Goal: Task Accomplishment & Management: Complete application form

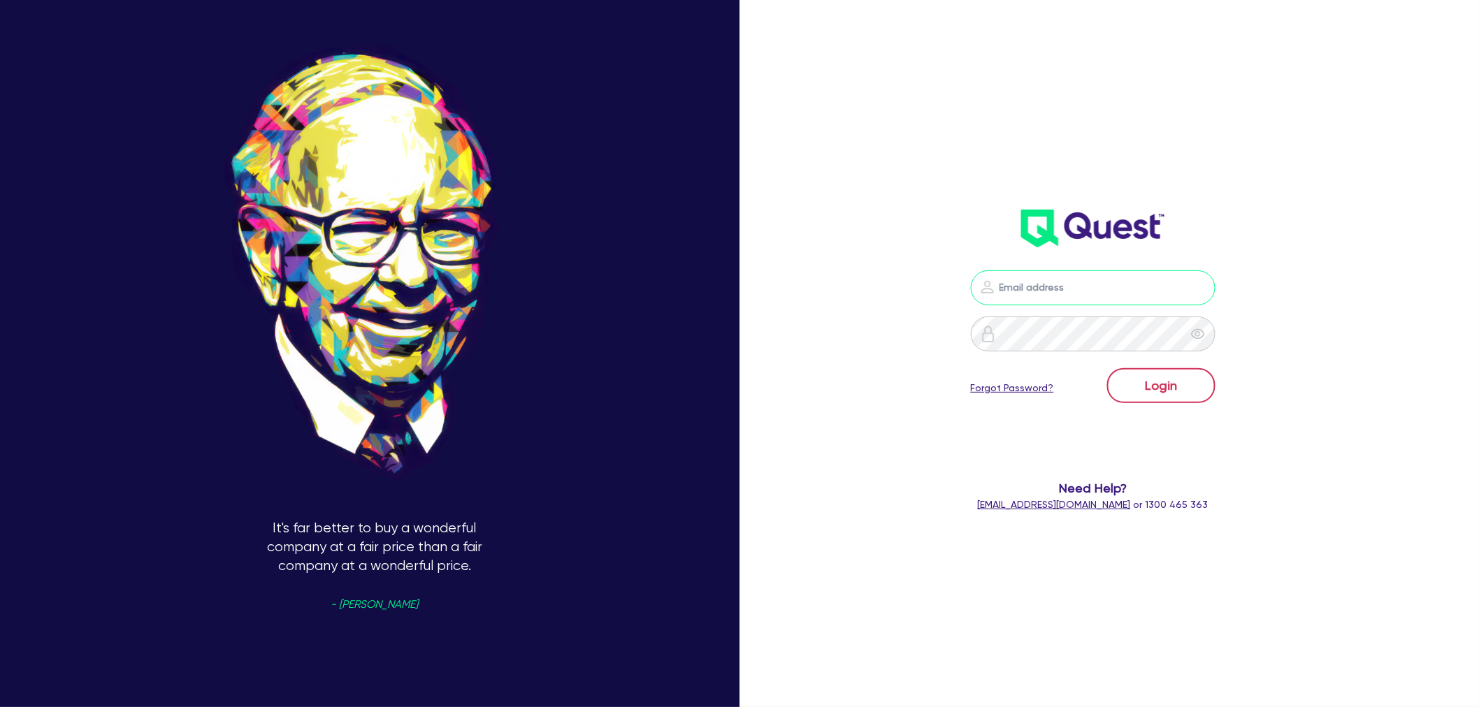
type input "[EMAIL_ADDRESS][PERSON_NAME][DOMAIN_NAME]"
click at [1137, 383] on button "Login" at bounding box center [1161, 385] width 108 height 35
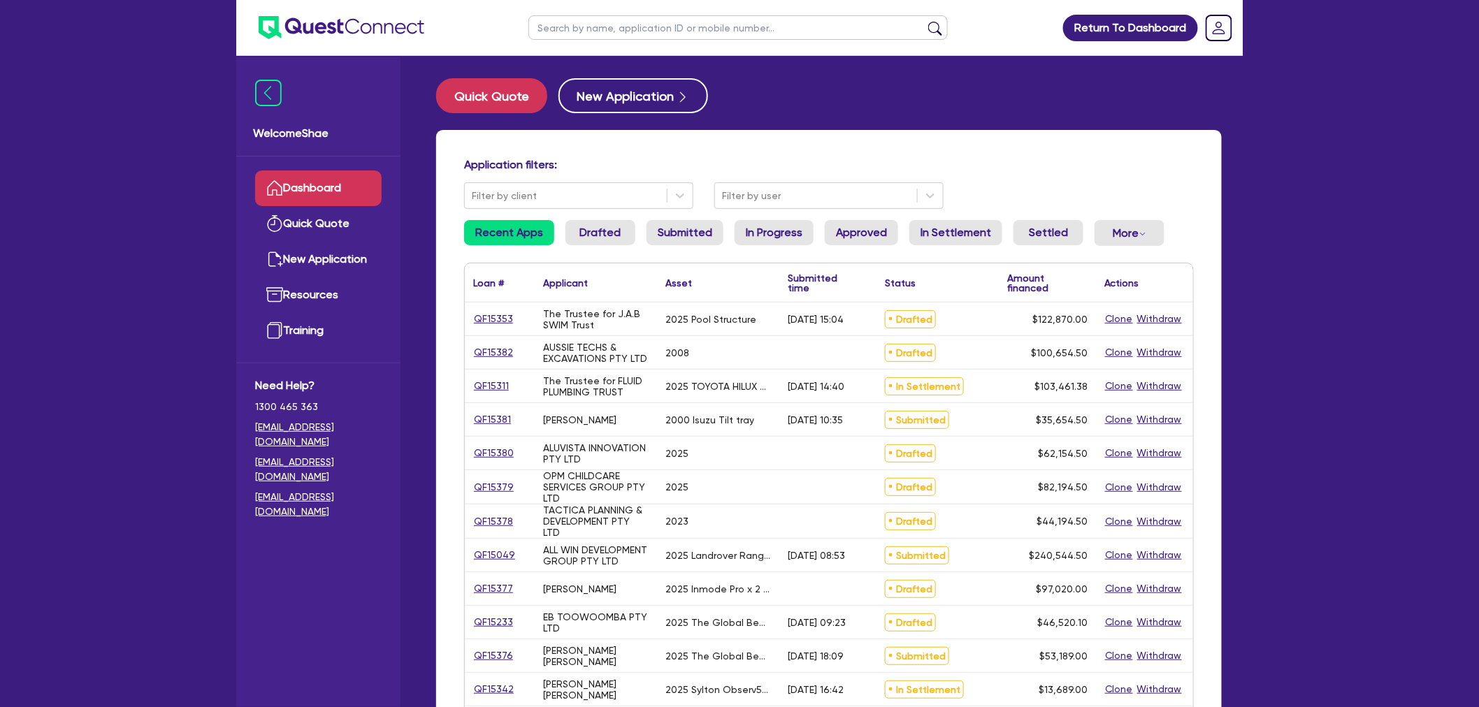
click at [563, 23] on input "text" at bounding box center [737, 27] width 419 height 24
paste input "QF15379"
type input "QF15379"
click at [924, 21] on button "submit" at bounding box center [935, 31] width 22 height 20
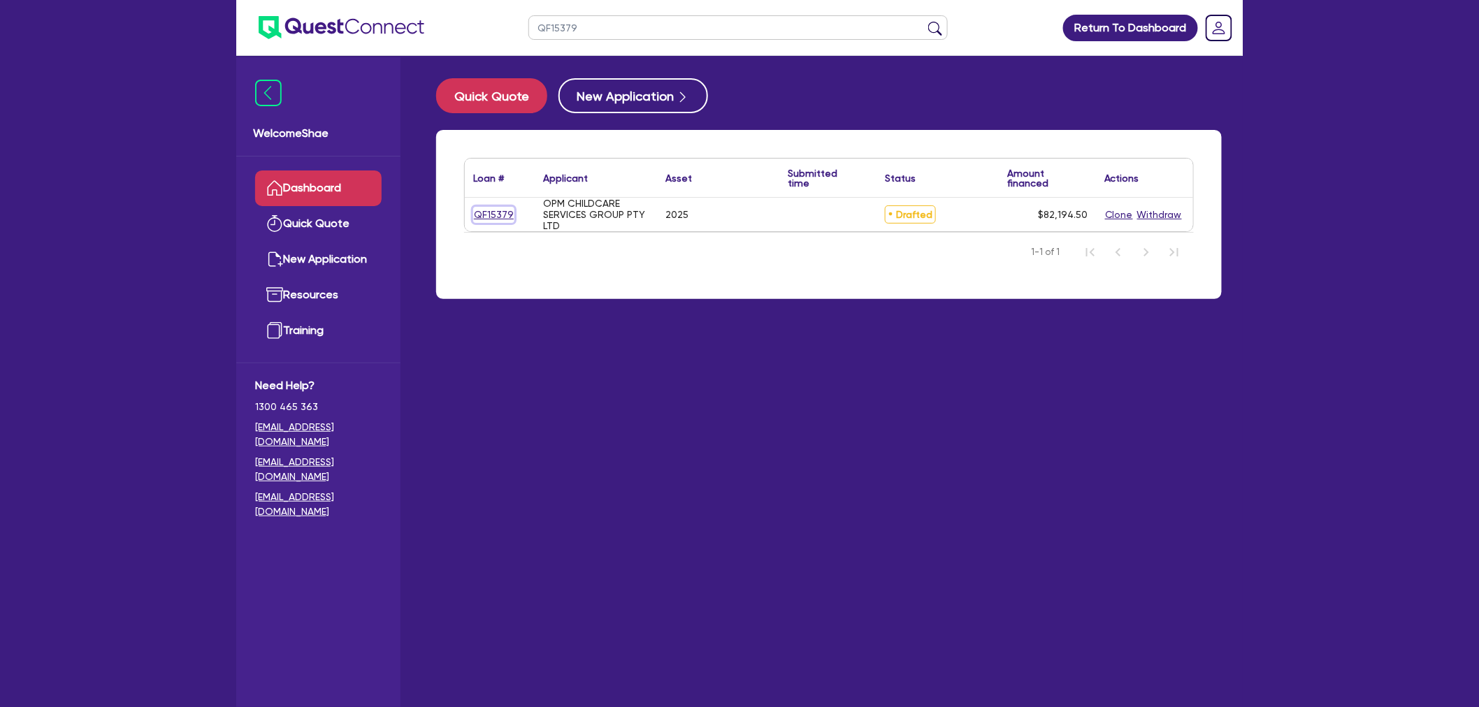
click at [491, 218] on link "QF15379" at bounding box center [493, 215] width 41 height 16
select select "CARS_AND_LIGHT_TRUCKS"
select select "PASSENGER_VEHICLES"
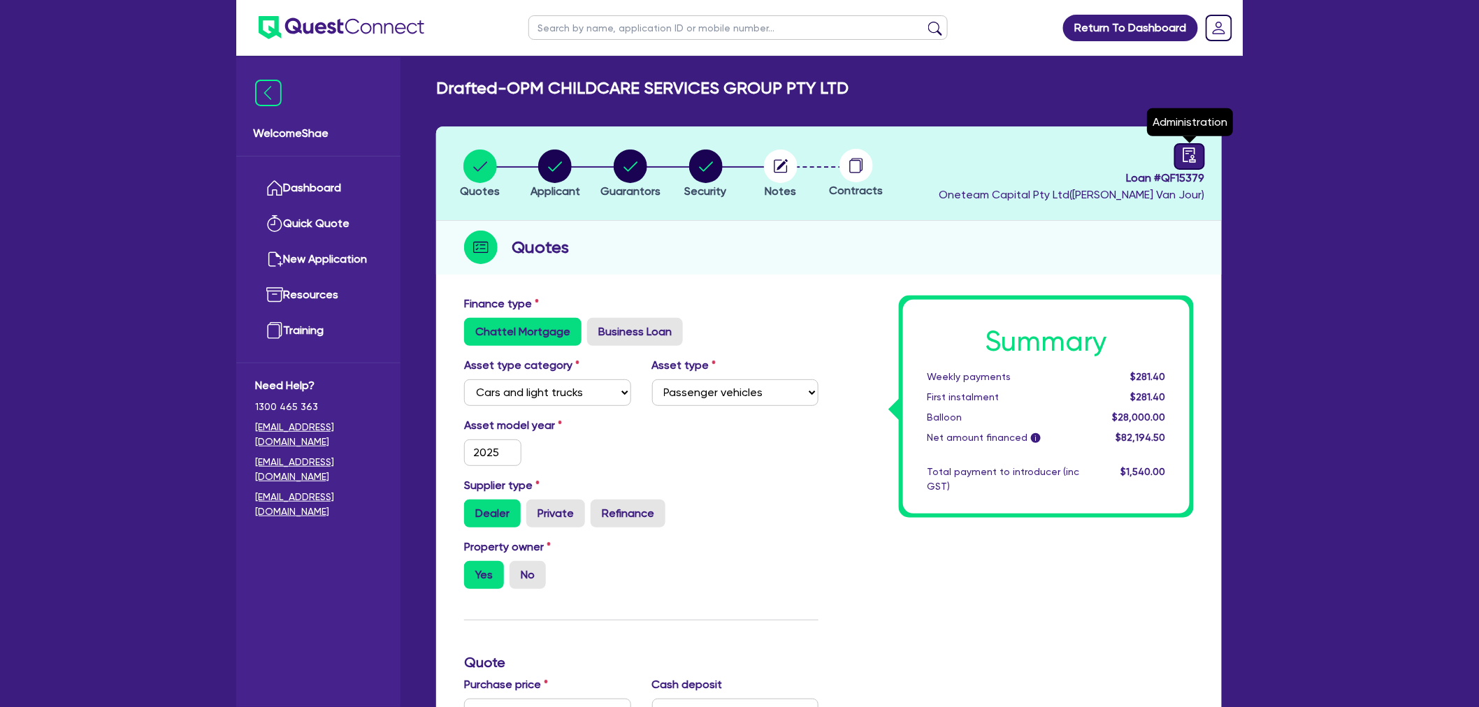
click at [1175, 152] on link at bounding box center [1189, 156] width 31 height 27
select select "DRAFTED_NEW"
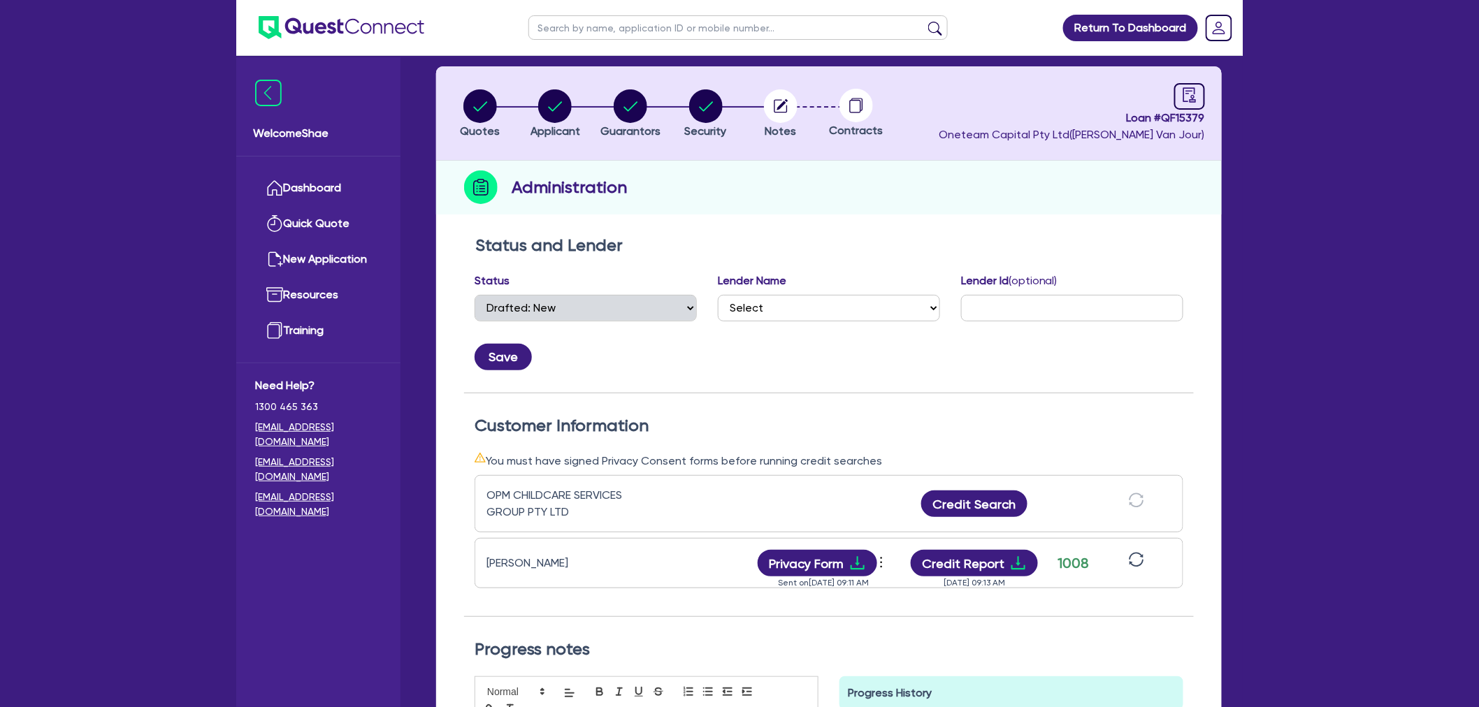
scroll to position [155, 0]
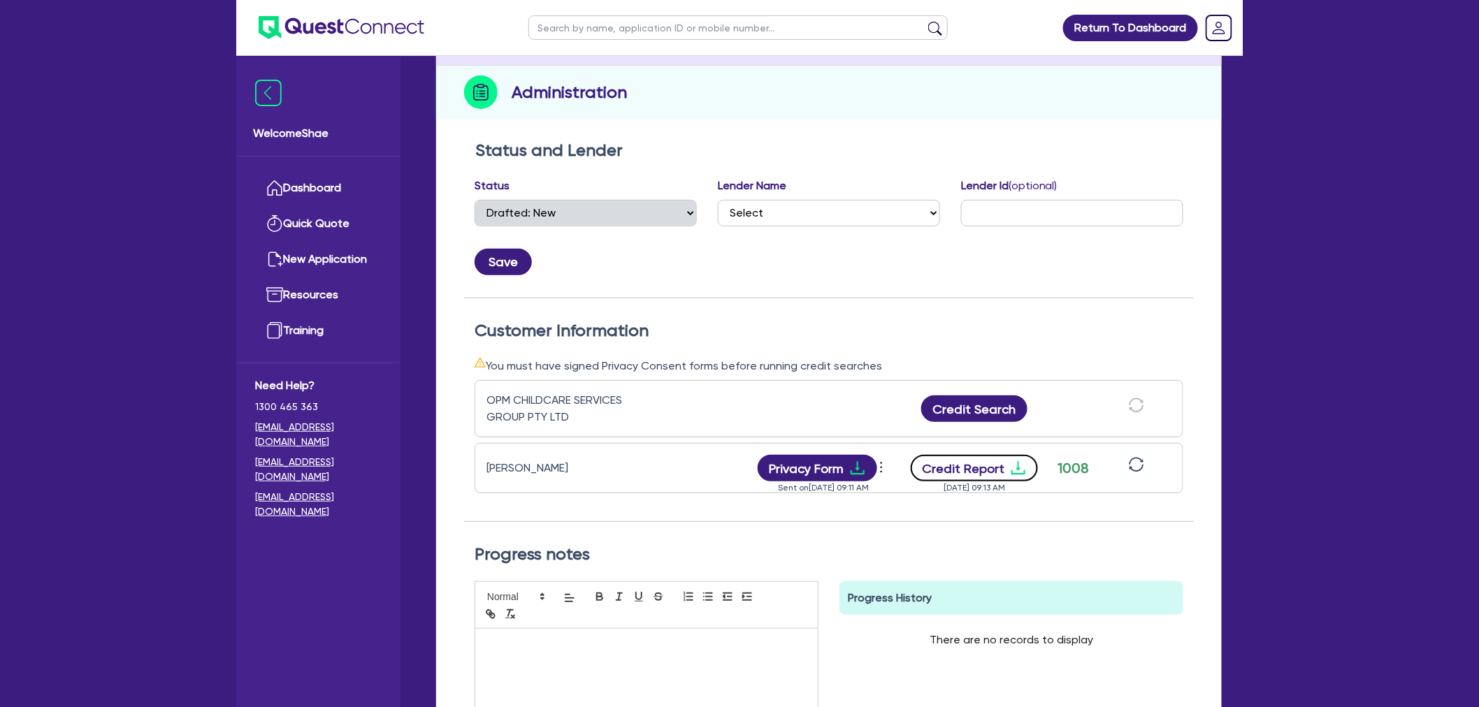
click at [1002, 458] on button "Credit Report" at bounding box center [975, 468] width 128 height 27
click at [539, 23] on input "text" at bounding box center [737, 27] width 419 height 24
type input "[PERSON_NAME]"
click button "submit" at bounding box center [935, 31] width 22 height 20
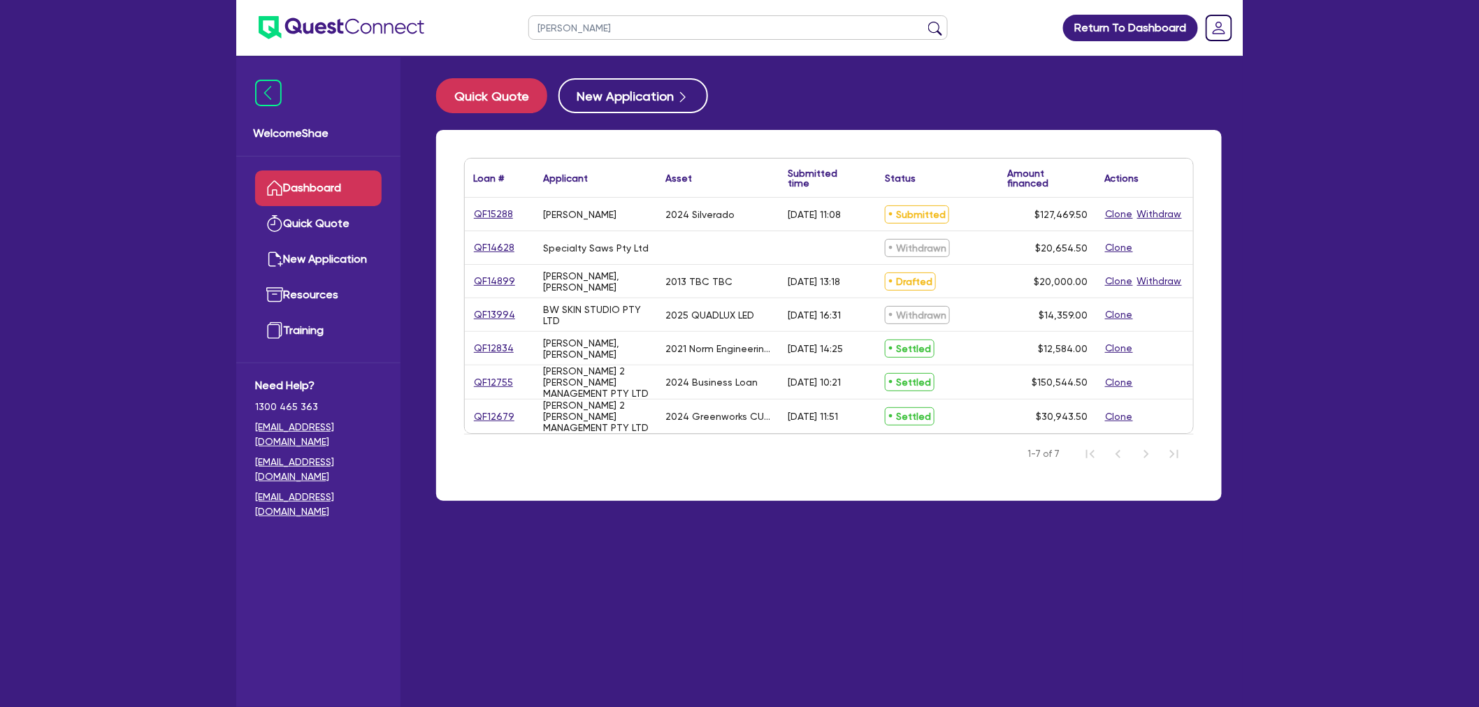
click at [493, 204] on div "QF15288" at bounding box center [500, 214] width 70 height 33
click at [500, 208] on link "QF15288" at bounding box center [493, 214] width 41 height 16
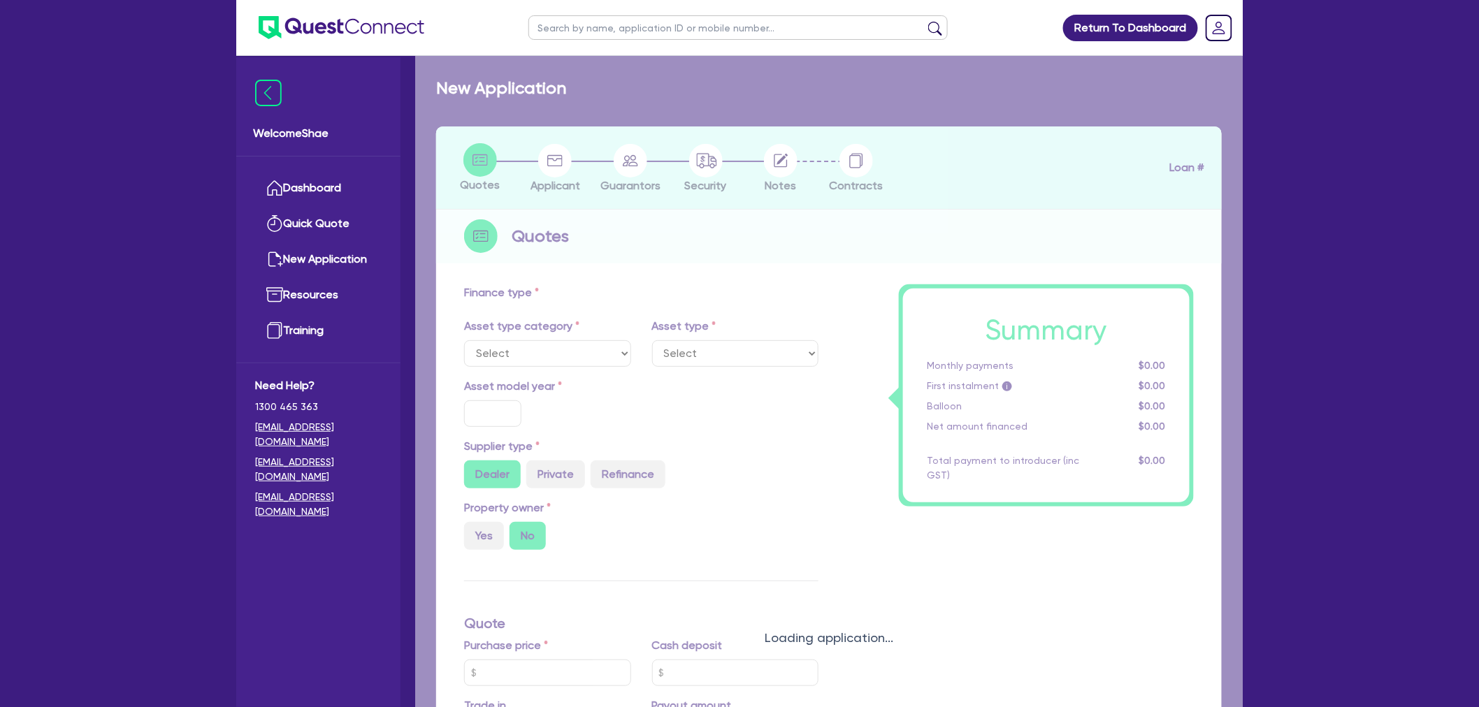
select select "CARS_AND_LIGHT_TRUCKS"
type input "2024"
radio input "false"
radio input "true"
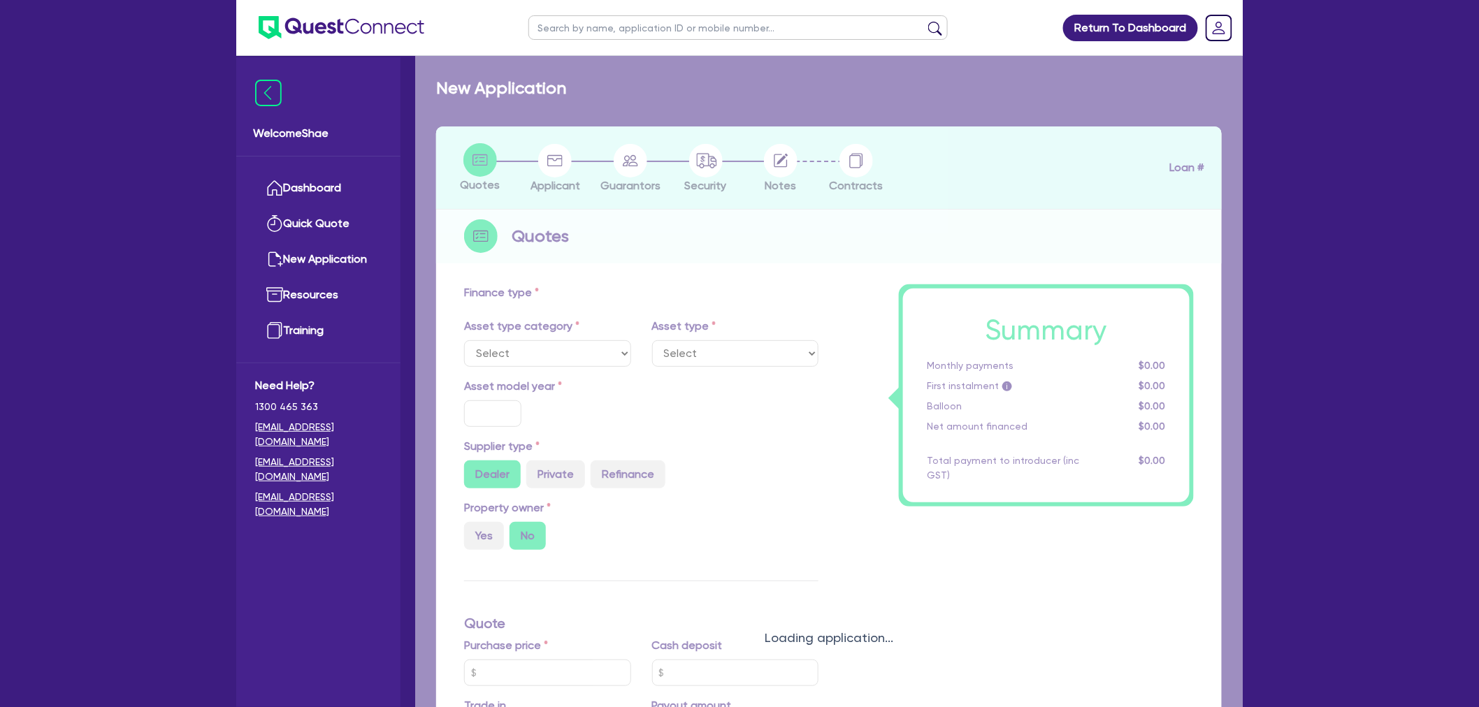
type input "125,000"
type input "6.28"
type input "8,000"
type input "9.99"
type input "1,650"
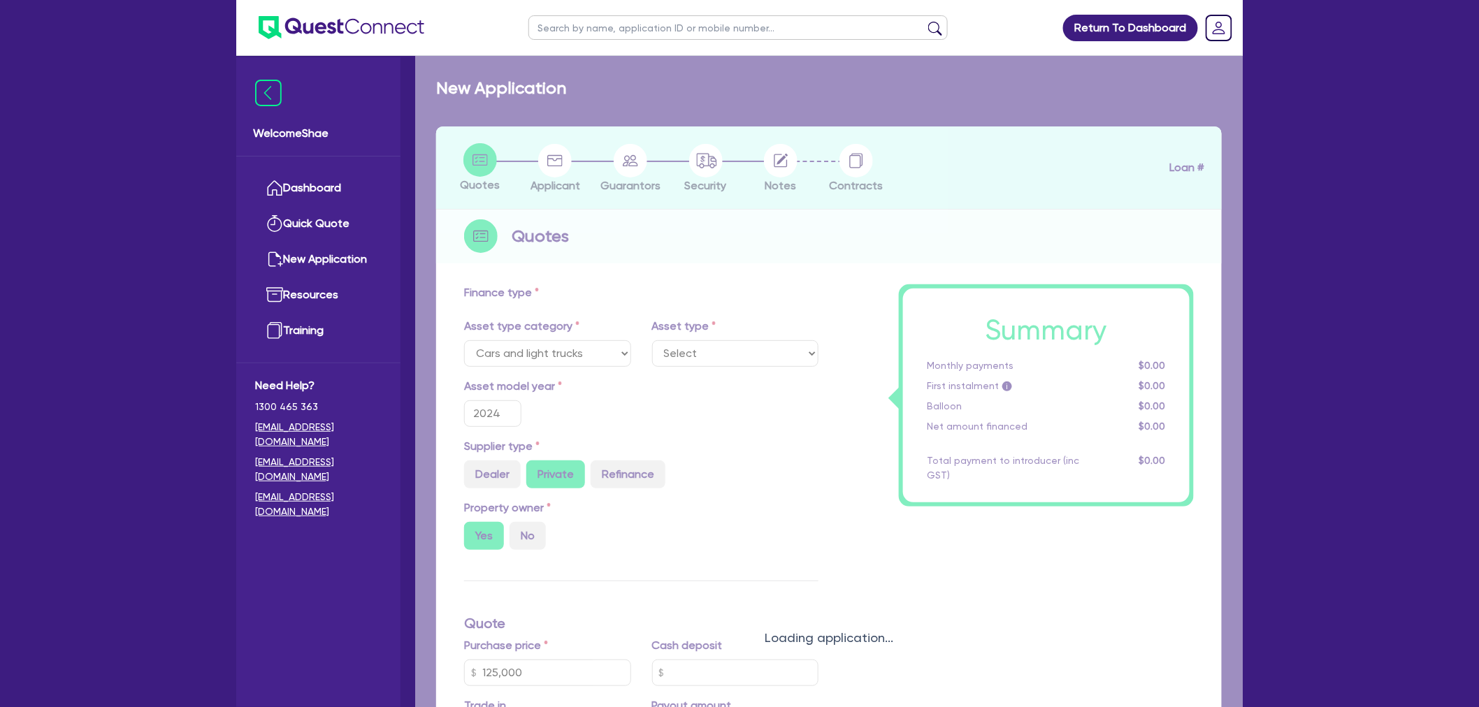
select select "PASSENGER_VEHICLES"
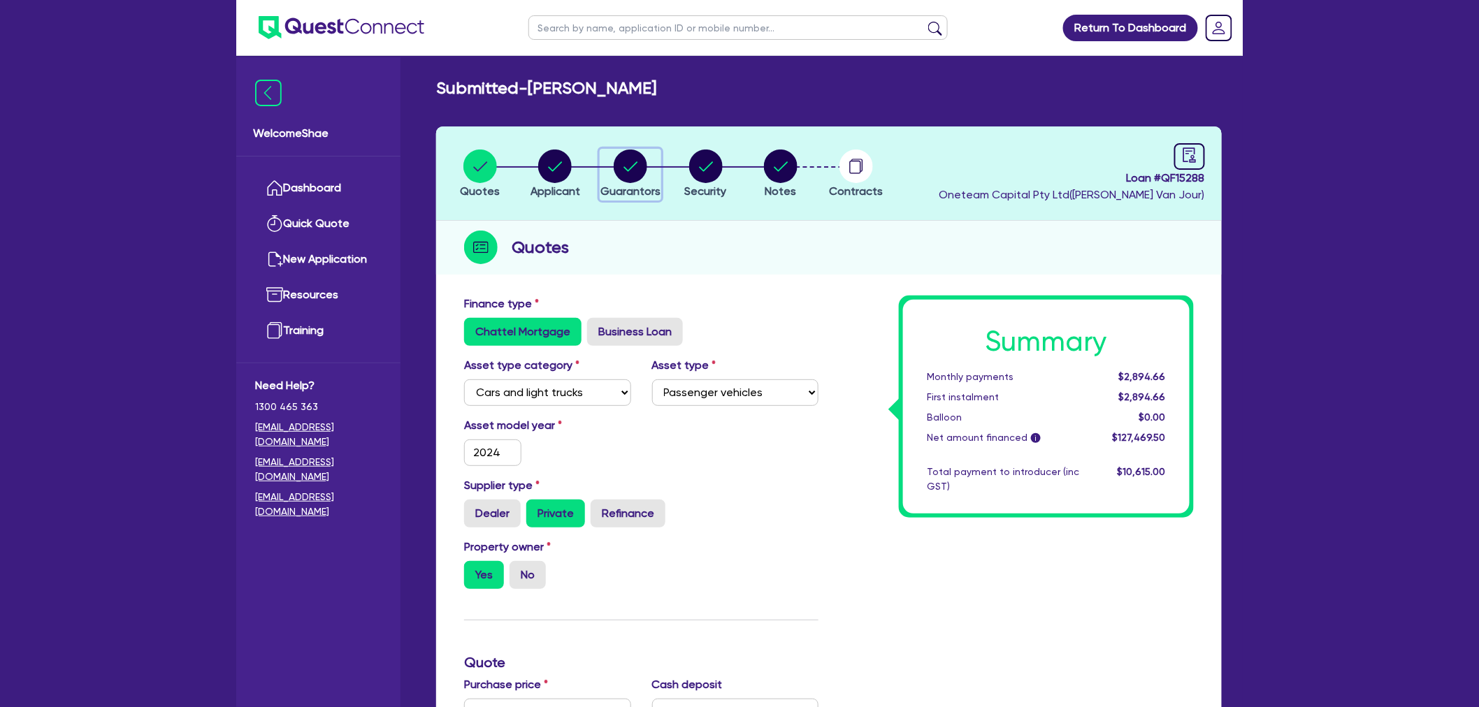
click at [644, 161] on circle "button" at bounding box center [631, 167] width 34 height 34
select select "MR"
select select "SA"
select select "MARRIED"
select select "PROPERTY"
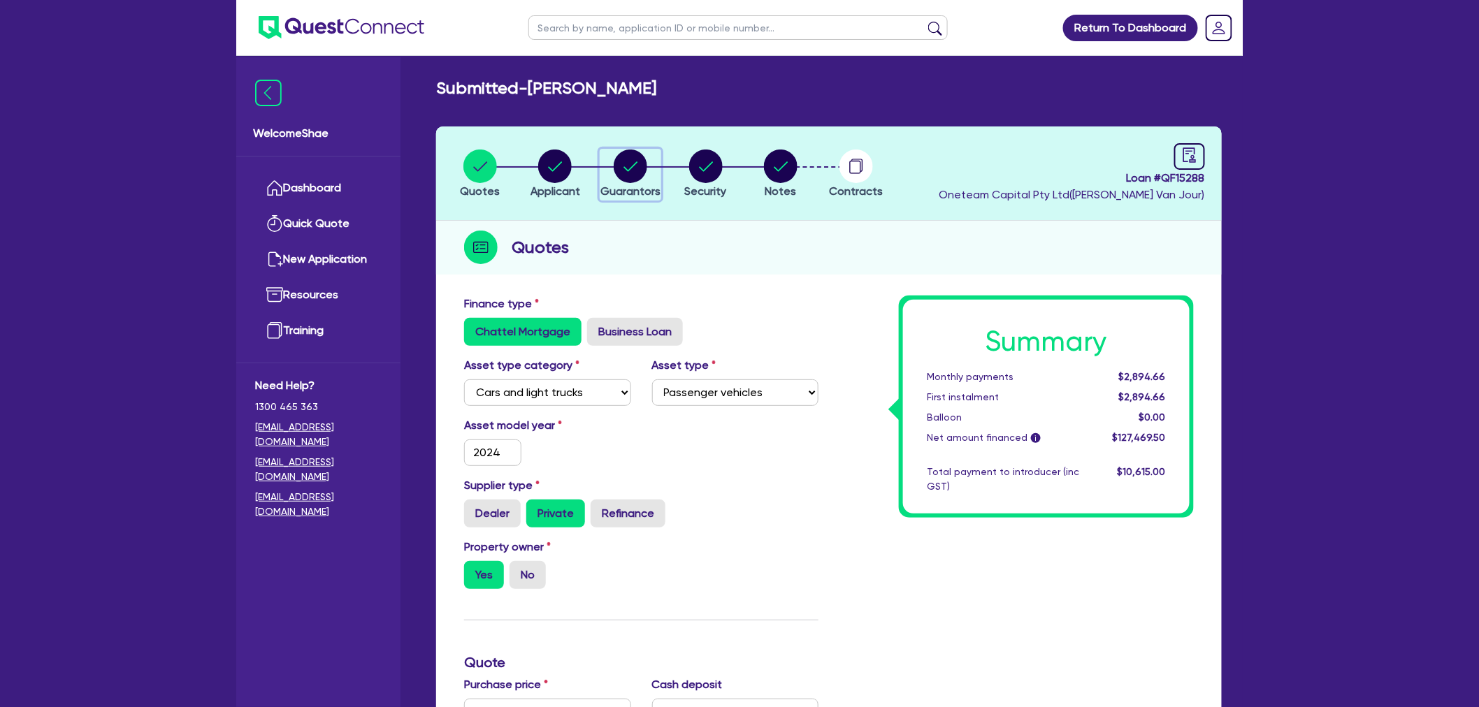
select select "CASH"
select select "MORTGAGE"
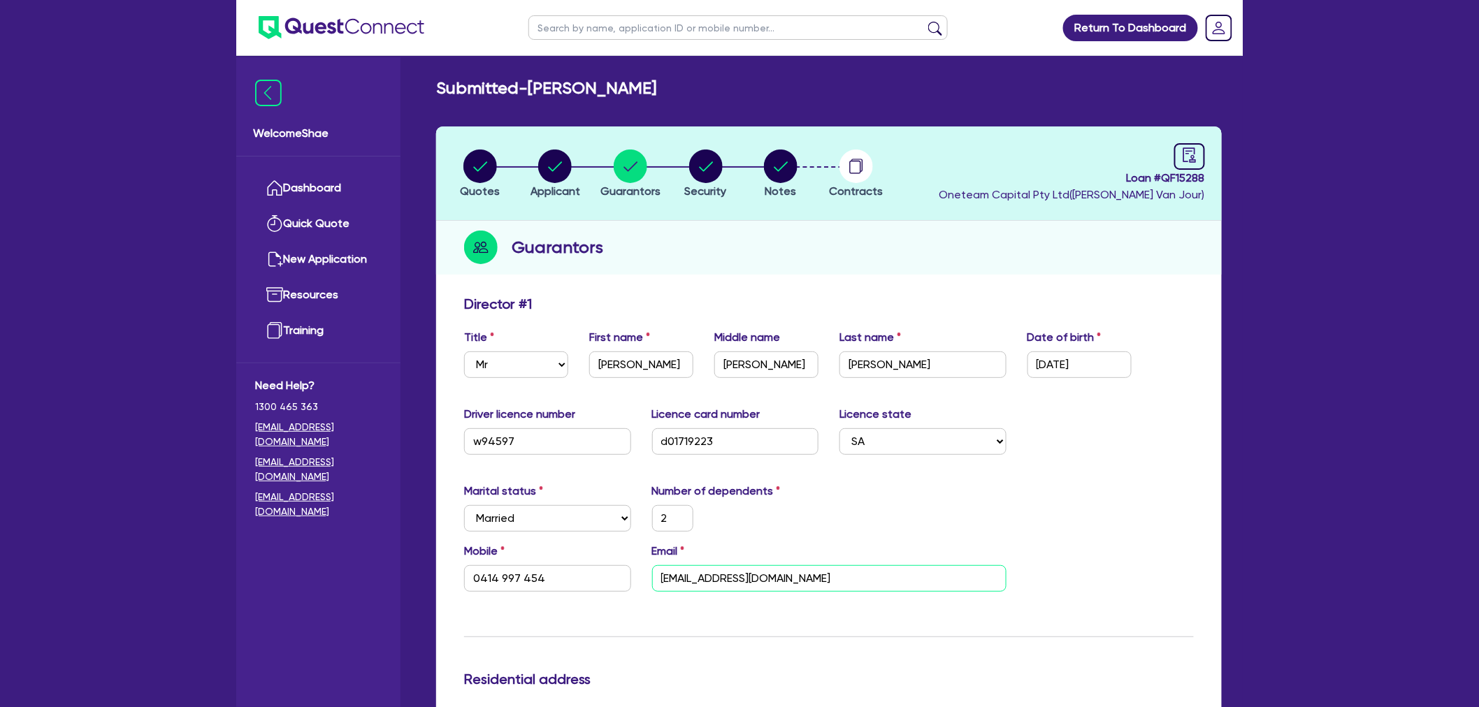
click at [760, 570] on input "[EMAIL_ADDRESS][DOMAIN_NAME]" at bounding box center [829, 578] width 354 height 27
click at [498, 561] on div "Mobile [PHONE_NUMBER]" at bounding box center [548, 567] width 188 height 49
click at [496, 581] on input "0414 997 454" at bounding box center [547, 578] width 167 height 27
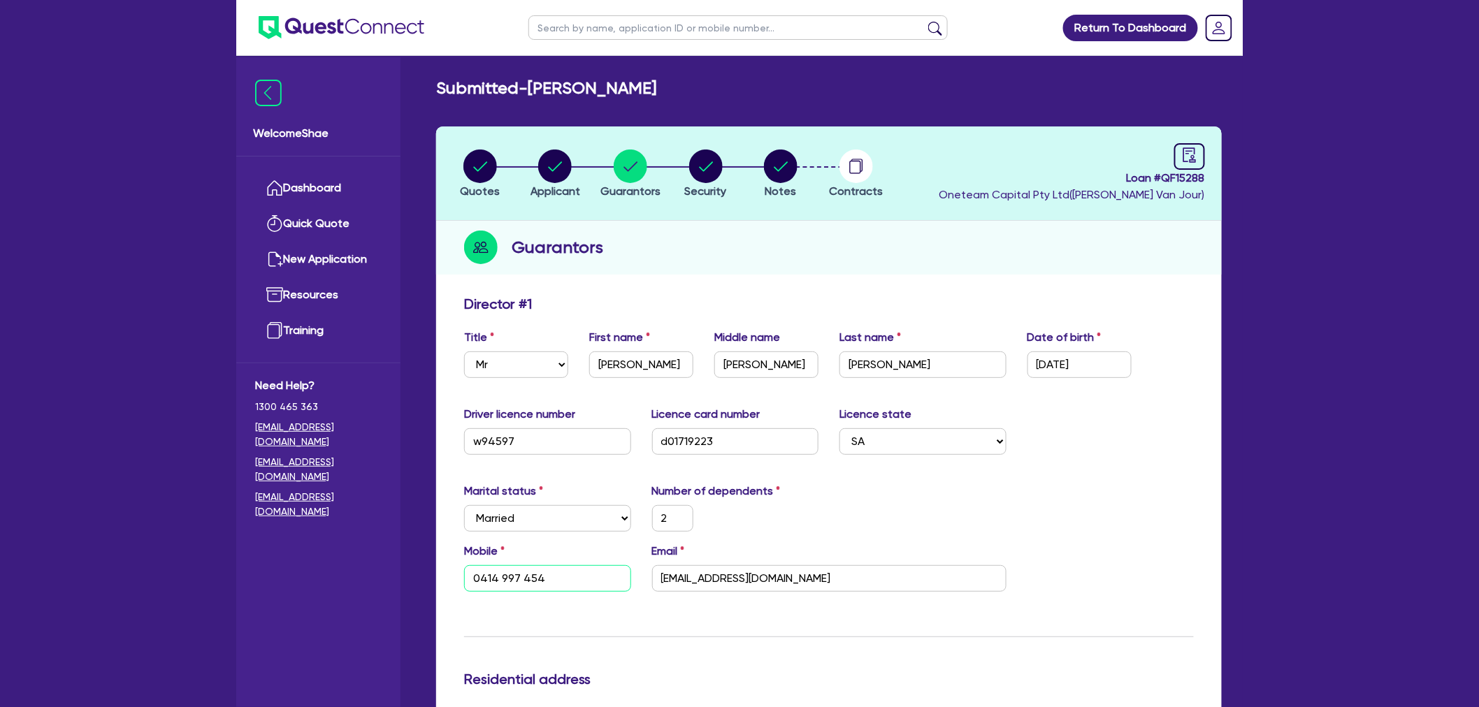
click at [496, 581] on input "0414 997 454" at bounding box center [547, 578] width 167 height 27
click at [717, 581] on input "[EMAIL_ADDRESS][DOMAIN_NAME]" at bounding box center [829, 578] width 354 height 27
click at [718, 581] on input "[EMAIL_ADDRESS][DOMAIN_NAME]" at bounding box center [829, 578] width 354 height 27
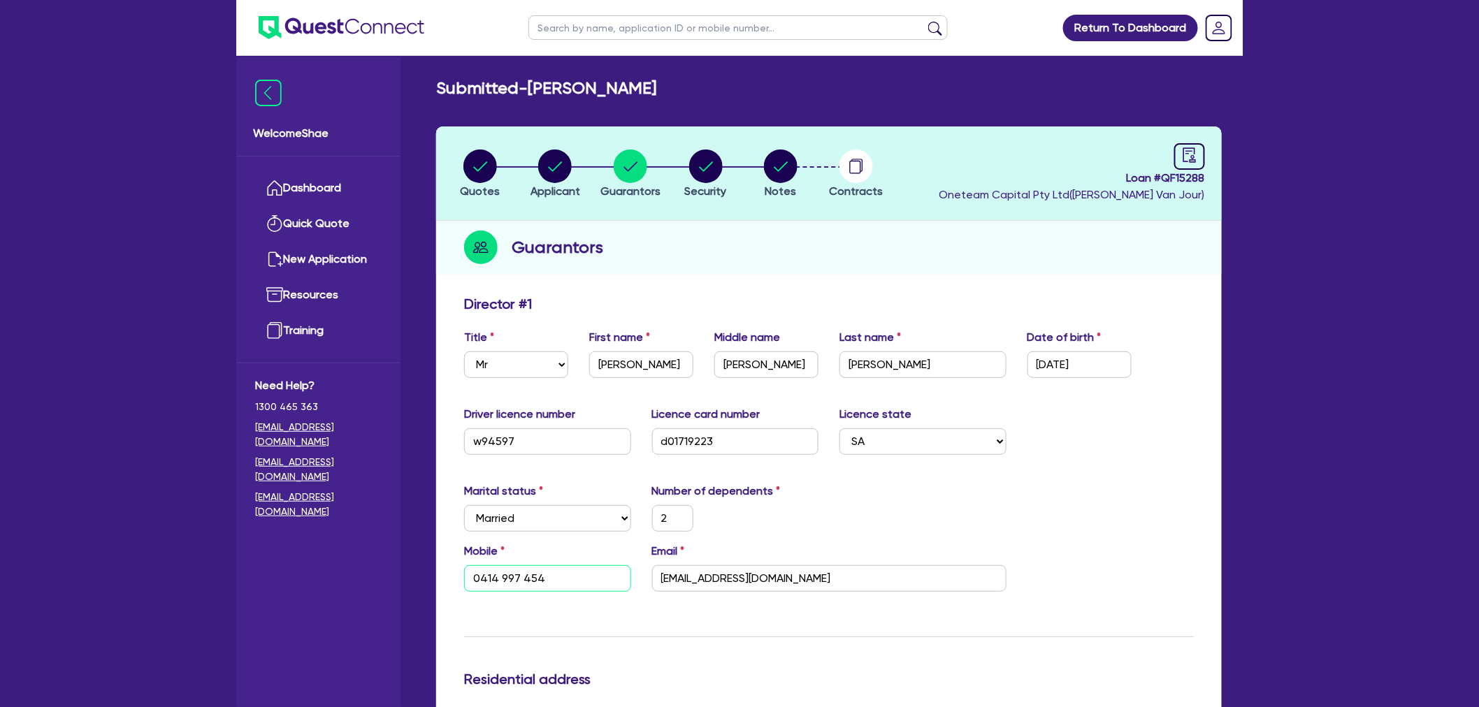
click at [519, 581] on input "0414 997 454" at bounding box center [547, 578] width 167 height 27
click at [584, 28] on input "text" at bounding box center [737, 27] width 419 height 24
type input "QF15344"
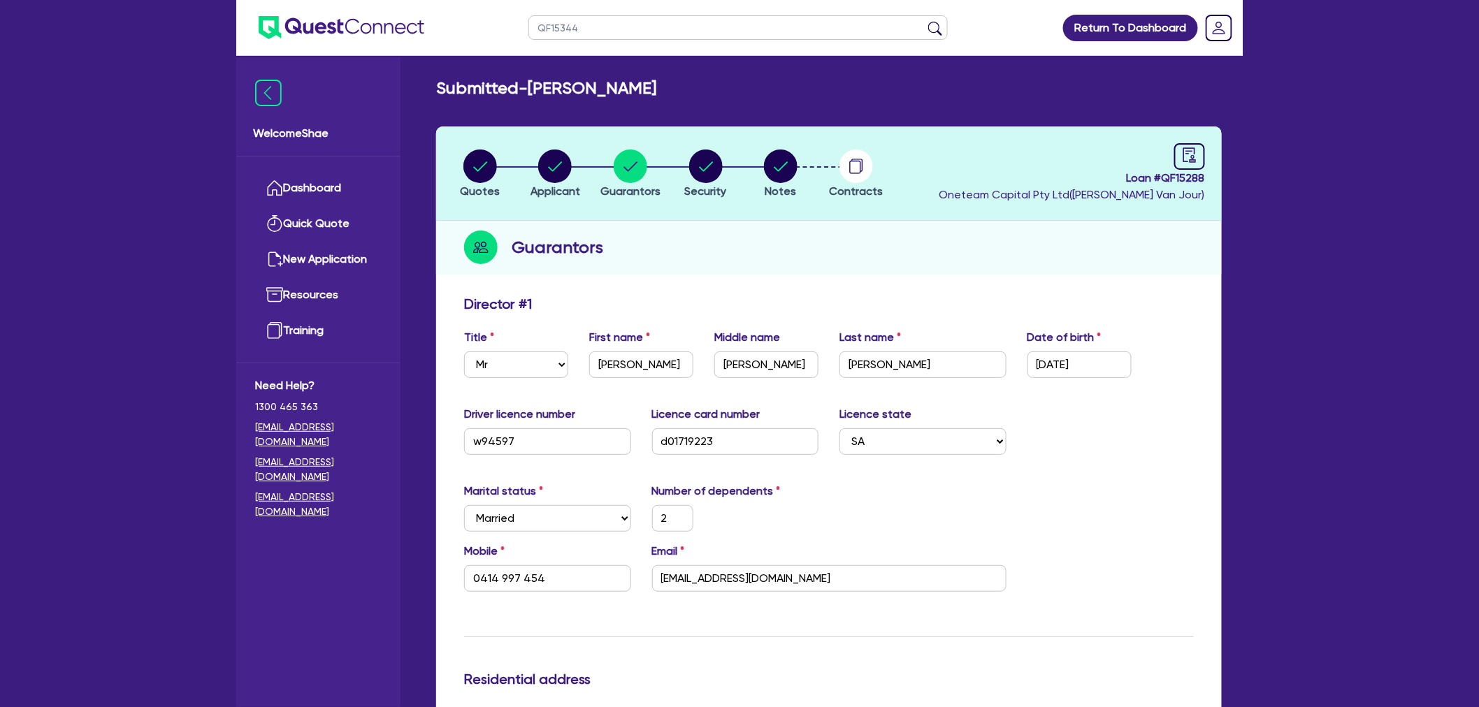
click button "submit" at bounding box center [935, 31] width 22 height 20
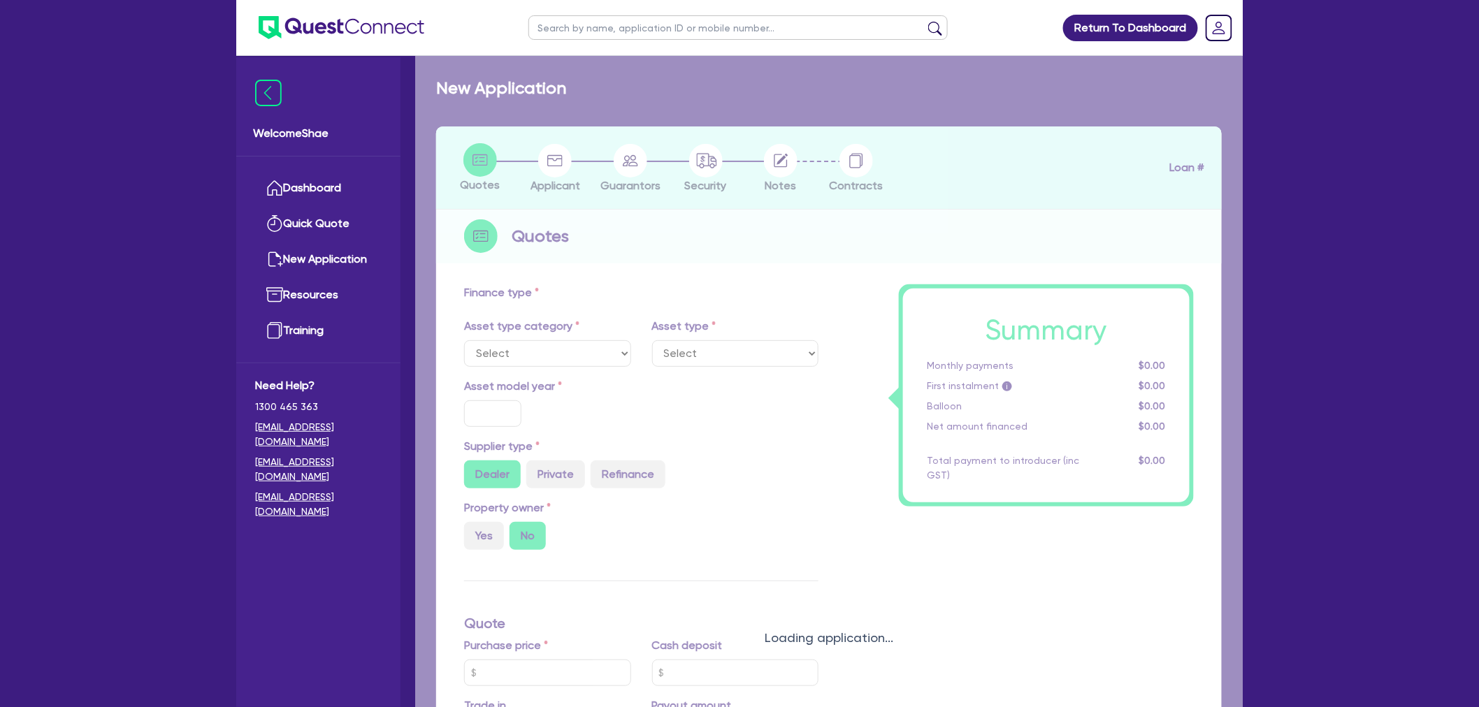
select select "CARS_AND_LIGHT_TRUCKS"
type input "2025"
radio input "true"
type input "31,000"
type input "1,000"
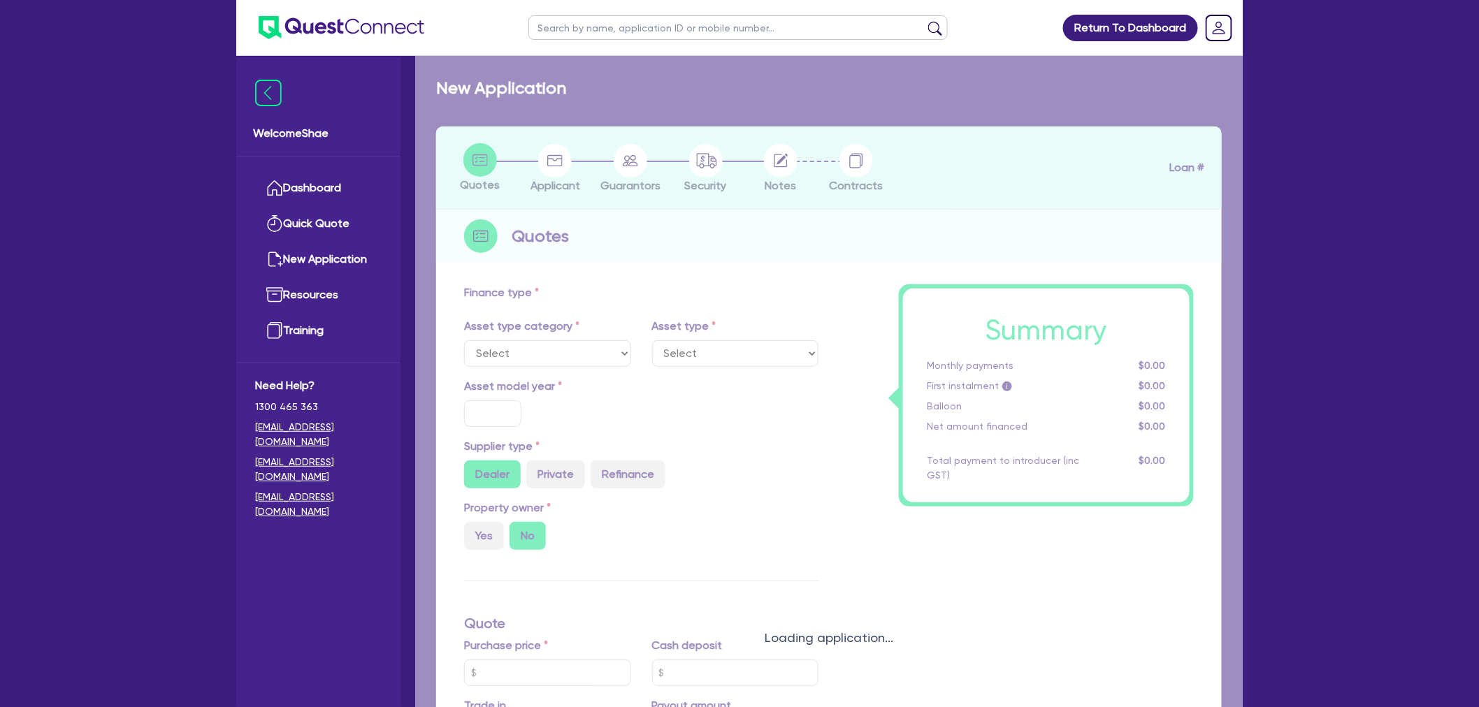
type input "16.12"
type input "5,000"
type input "6"
type input "1,839.27"
type input "13.95"
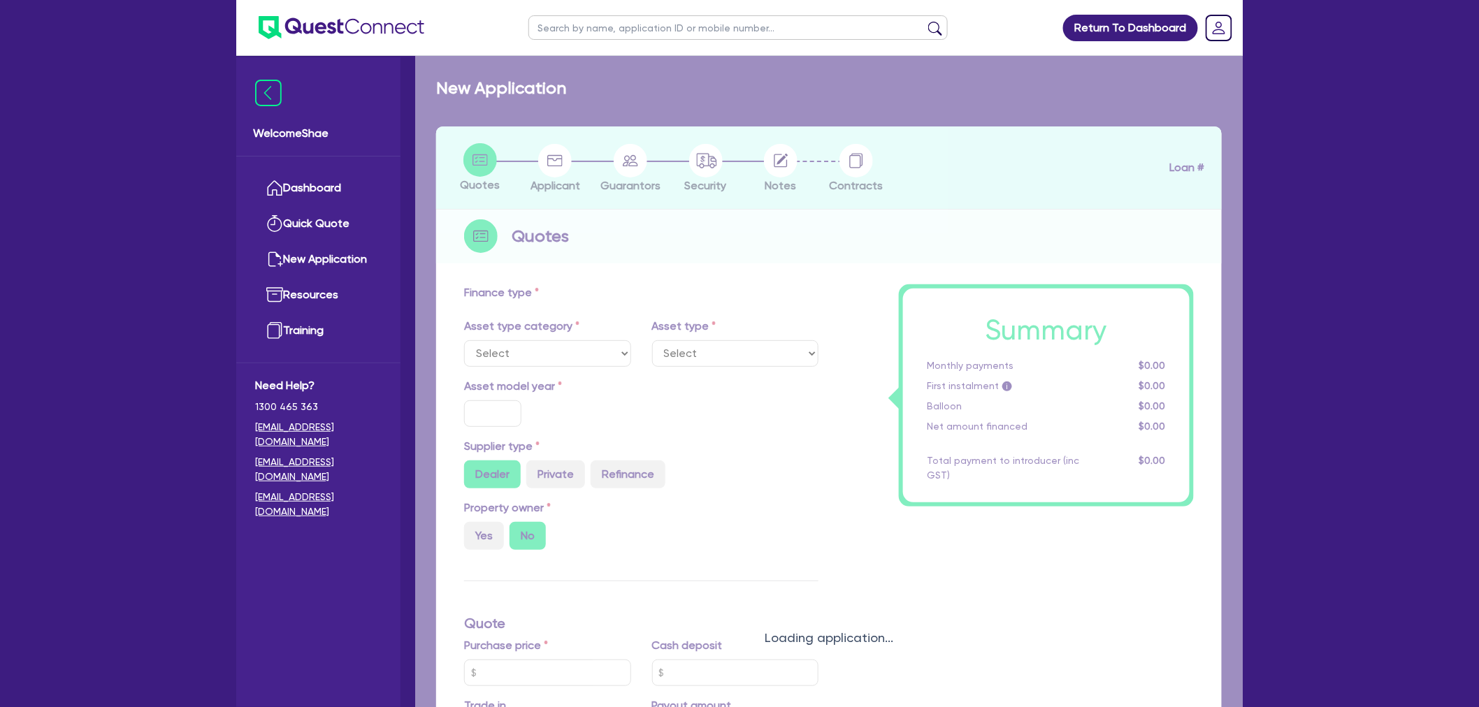
type input "900"
select select "LIGHT_TRUCKS"
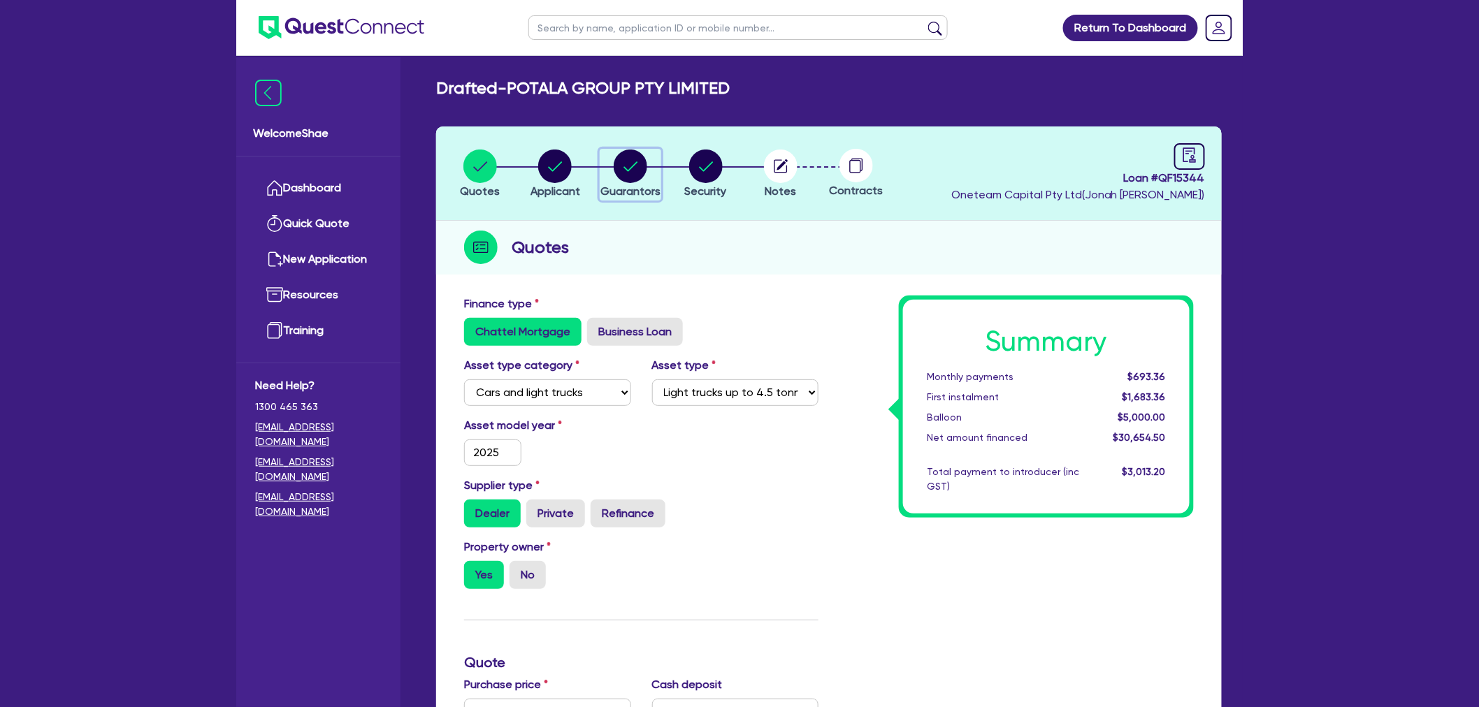
click at [633, 161] on circle "button" at bounding box center [631, 167] width 34 height 34
select select "MR"
select select "VIC"
select select "MARRIED"
select select "CASH"
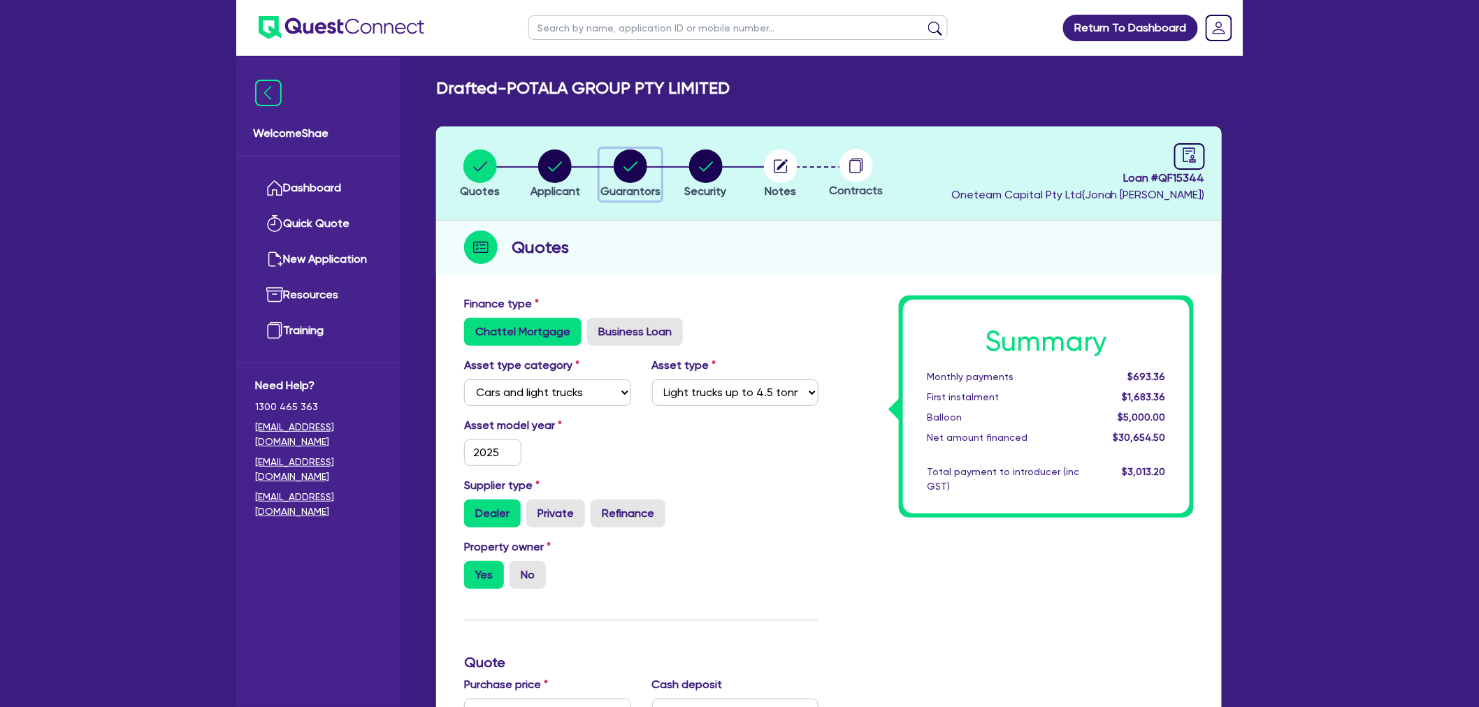
select select "VEHICLE_LOAN"
select select "MR"
select select "VIC"
select select "SINGLE"
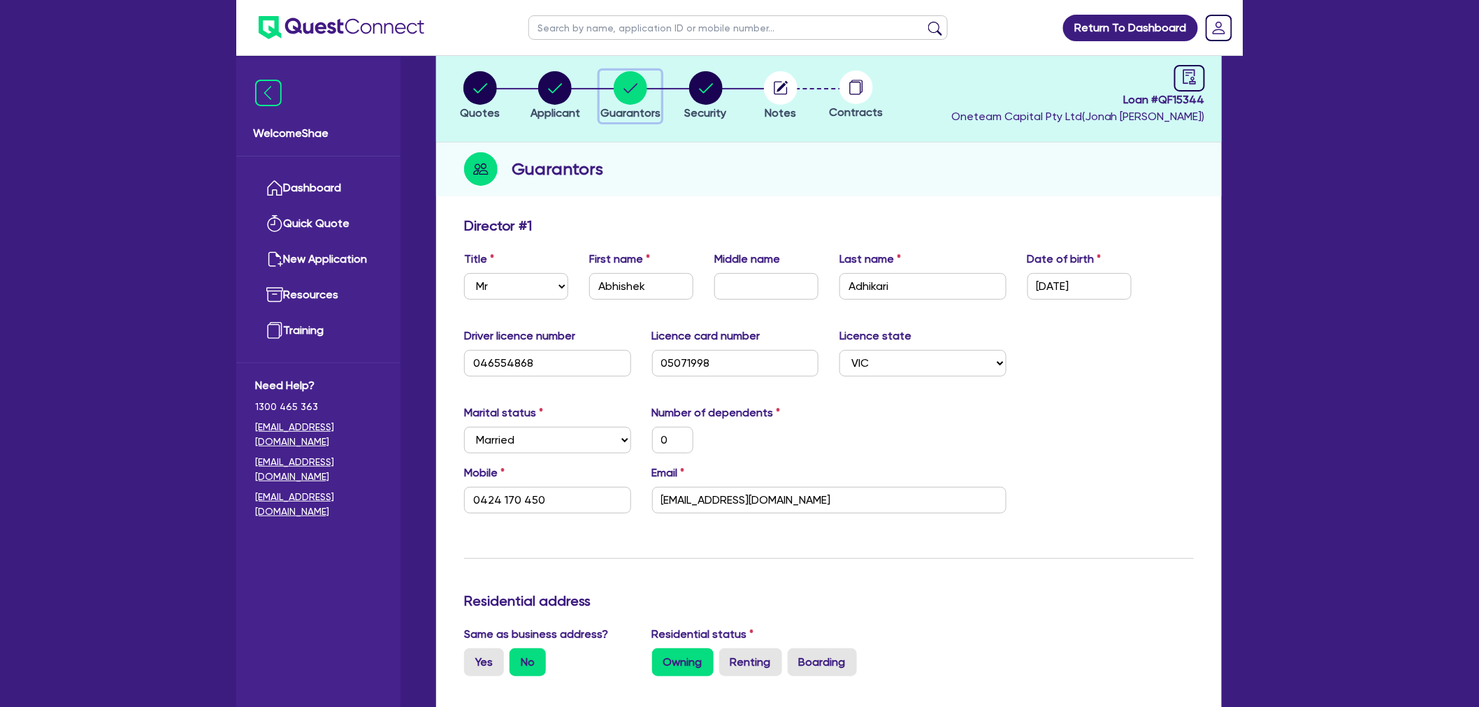
scroll to position [78, 0]
click at [868, 285] on input "Adhikari" at bounding box center [922, 287] width 167 height 27
click at [625, 287] on input "Abhishek" at bounding box center [641, 287] width 104 height 27
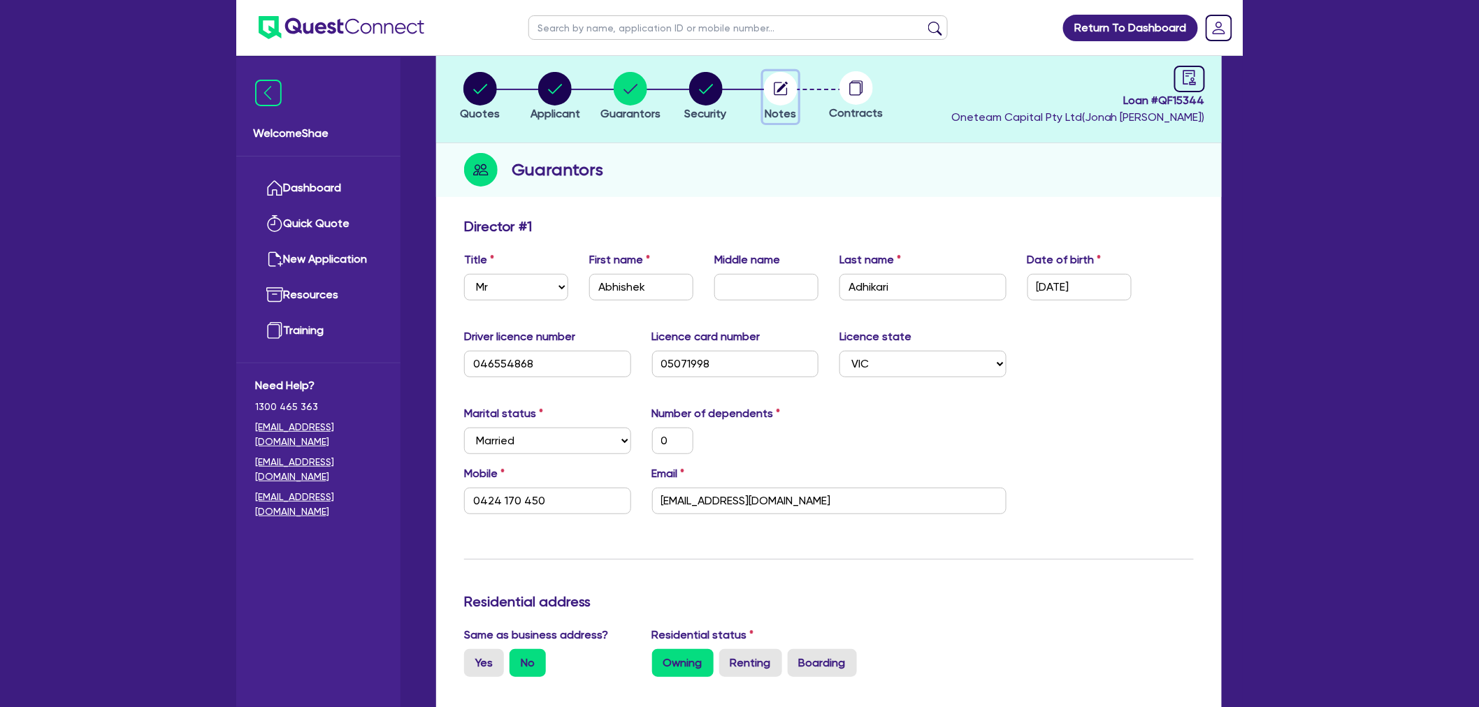
click at [777, 85] on circle "button" at bounding box center [781, 89] width 34 height 34
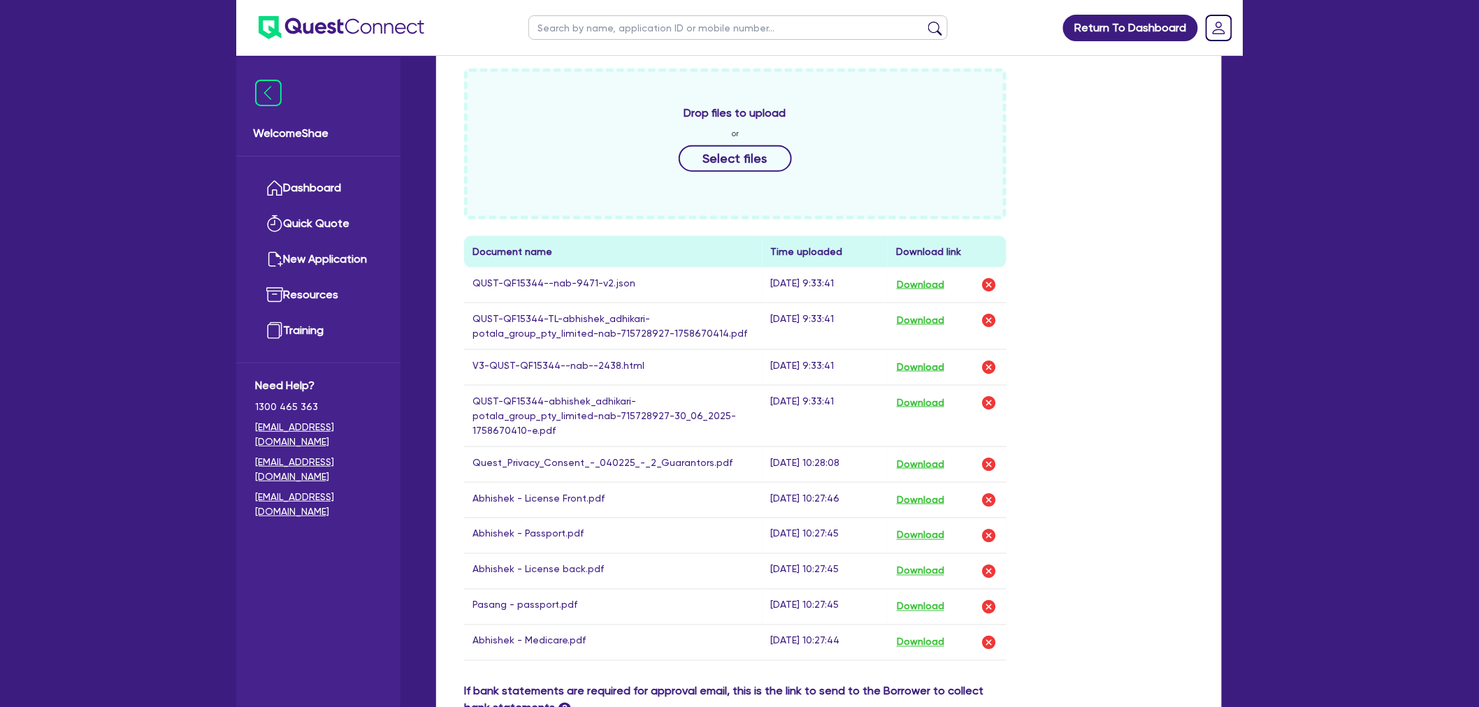
scroll to position [621, 0]
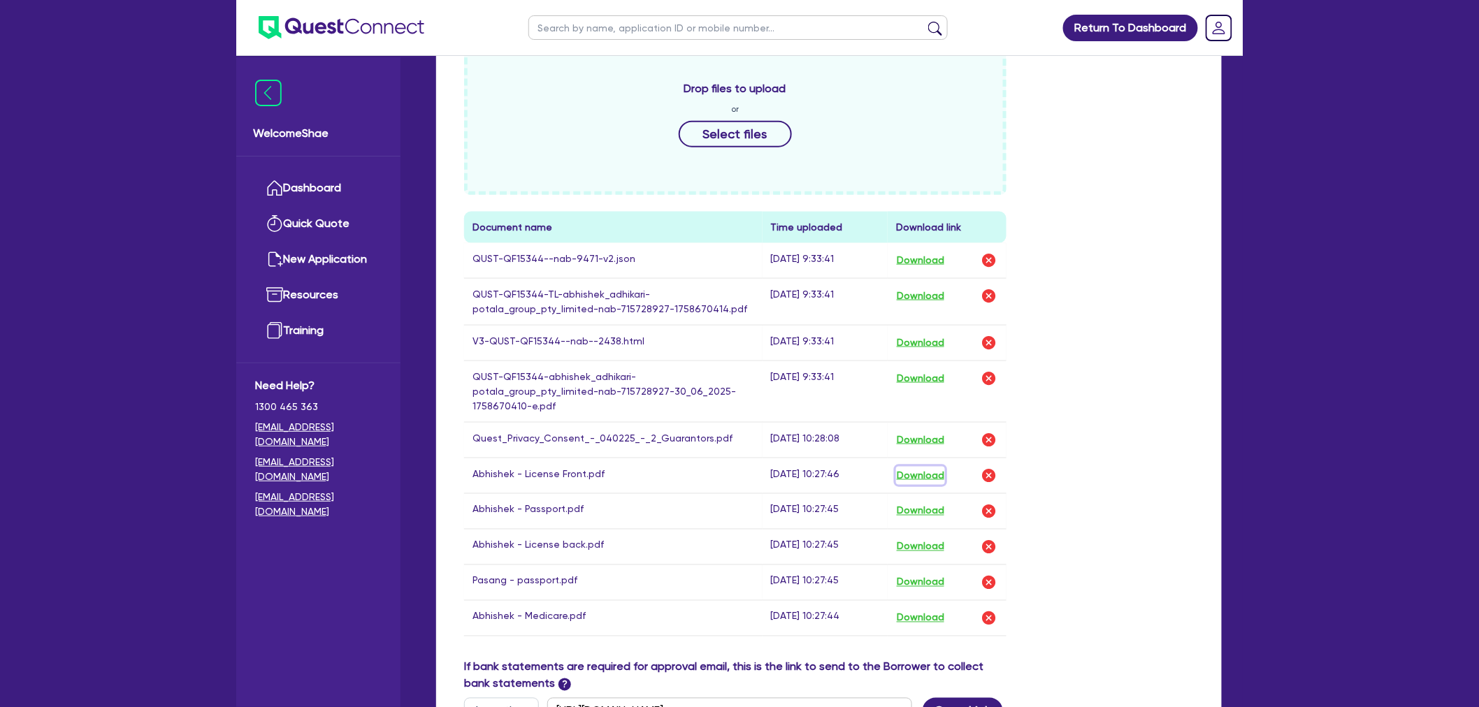
click at [929, 467] on button "Download" at bounding box center [920, 476] width 49 height 18
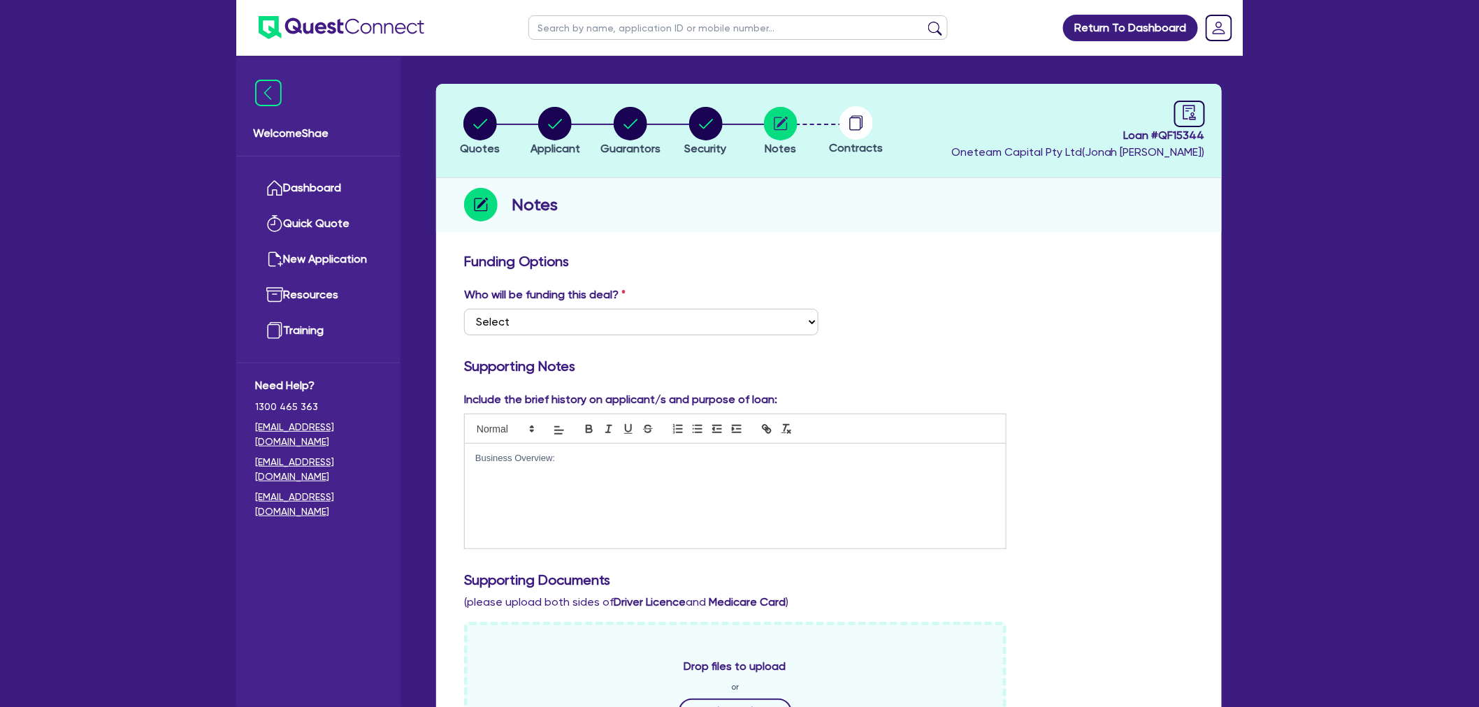
scroll to position [0, 0]
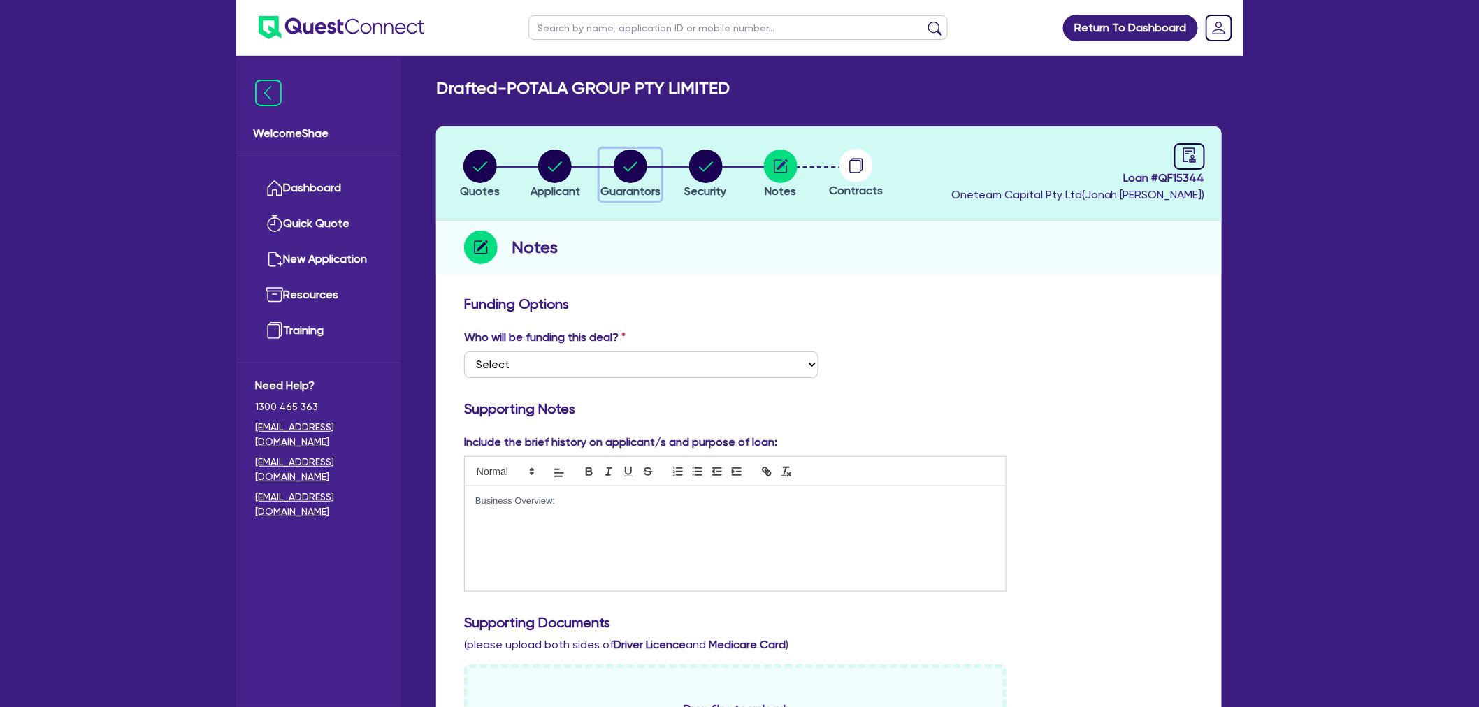
click at [637, 177] on circle "button" at bounding box center [631, 167] width 34 height 34
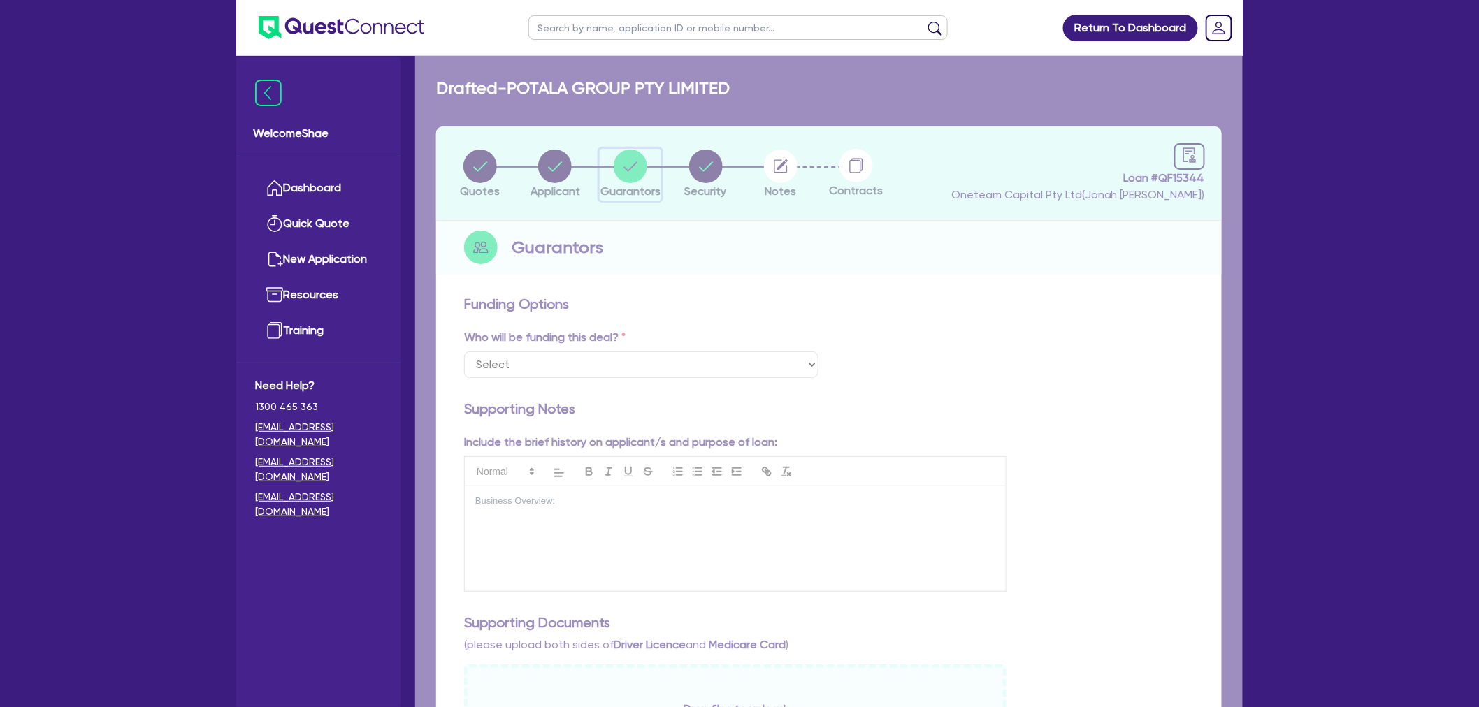
select select "MR"
select select "VIC"
select select "MARRIED"
select select "CASH"
select select "VEHICLE_LOAN"
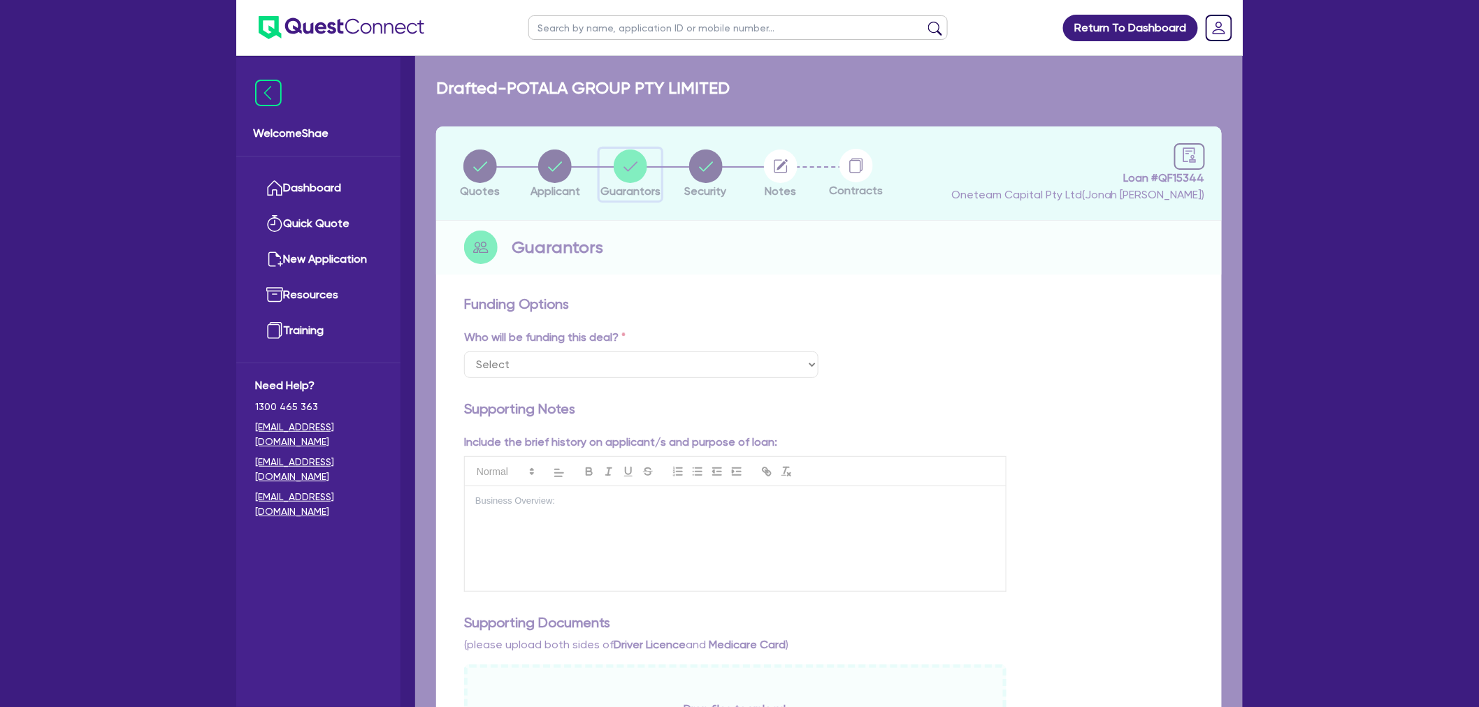
select select "MR"
select select "VIC"
select select "SINGLE"
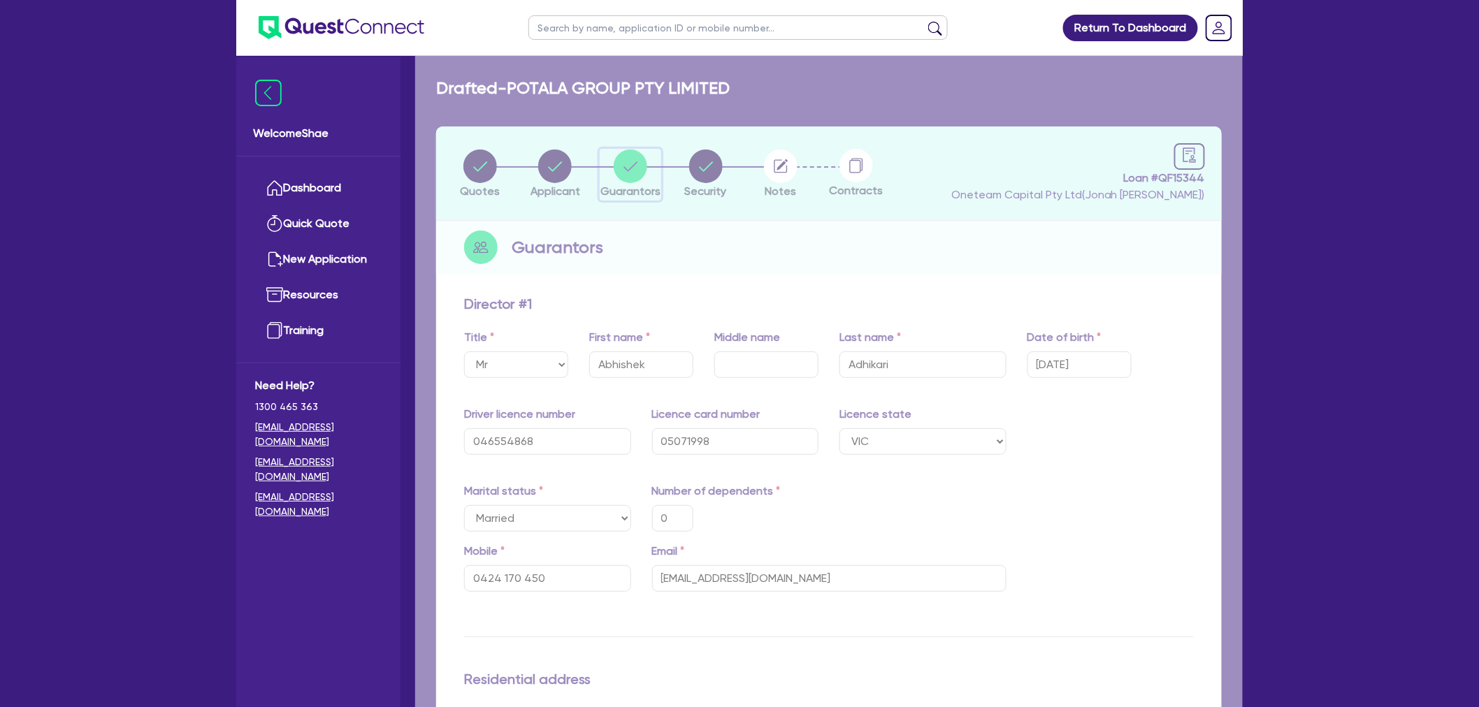
type input "0"
type input "0424 170 450"
type input "15,000"
type input "75,000"
type input "1,646.79"
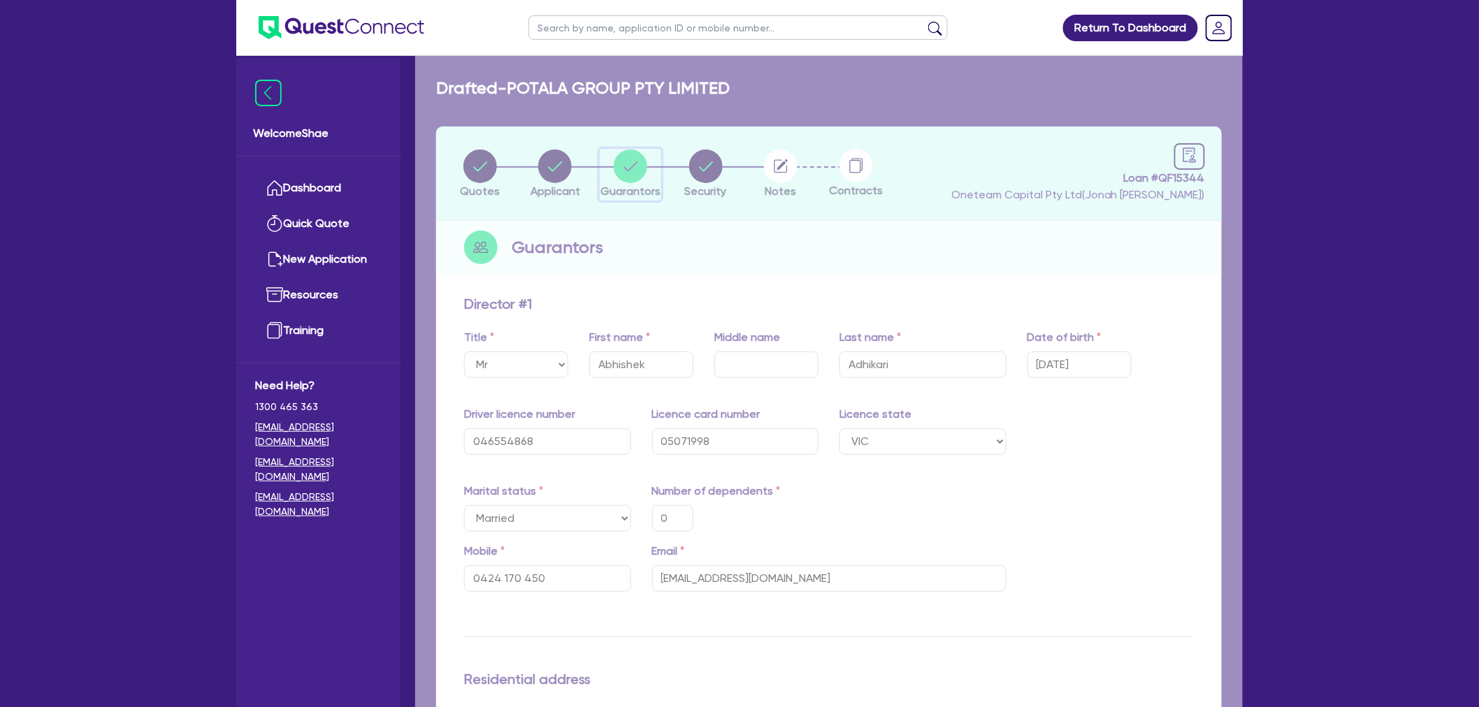
type input "0"
type input "0400 000 000"
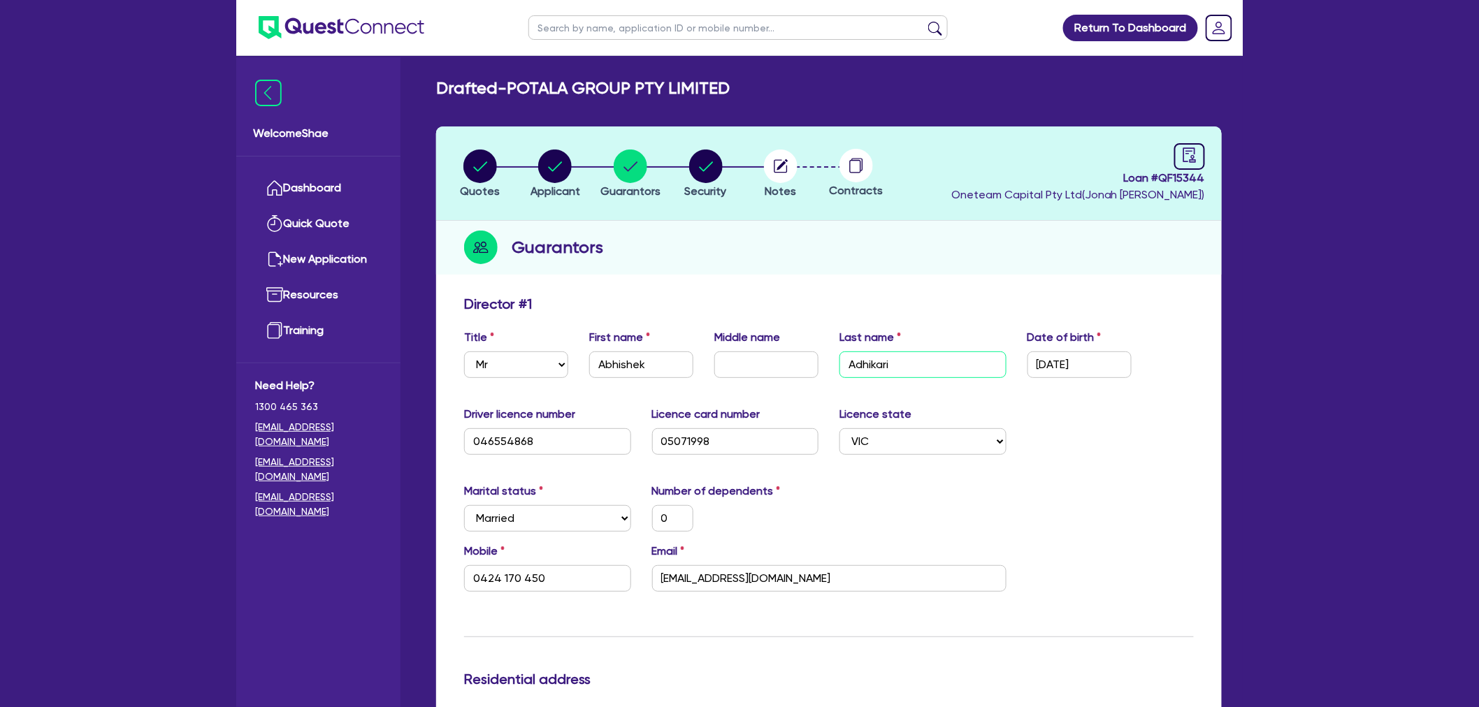
click at [883, 365] on input "Adhikari" at bounding box center [922, 365] width 167 height 27
click at [629, 369] on input "Abhishek" at bounding box center [641, 365] width 104 height 27
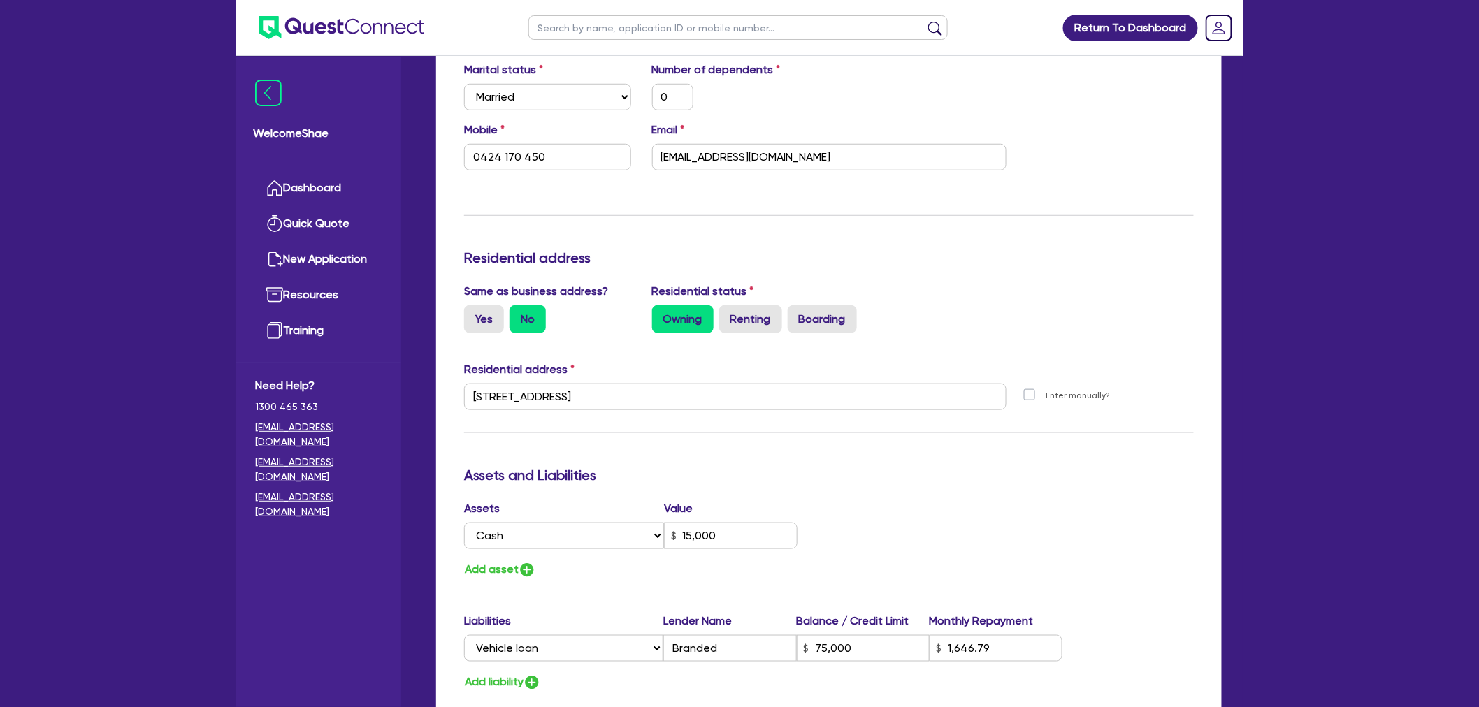
scroll to position [388, 0]
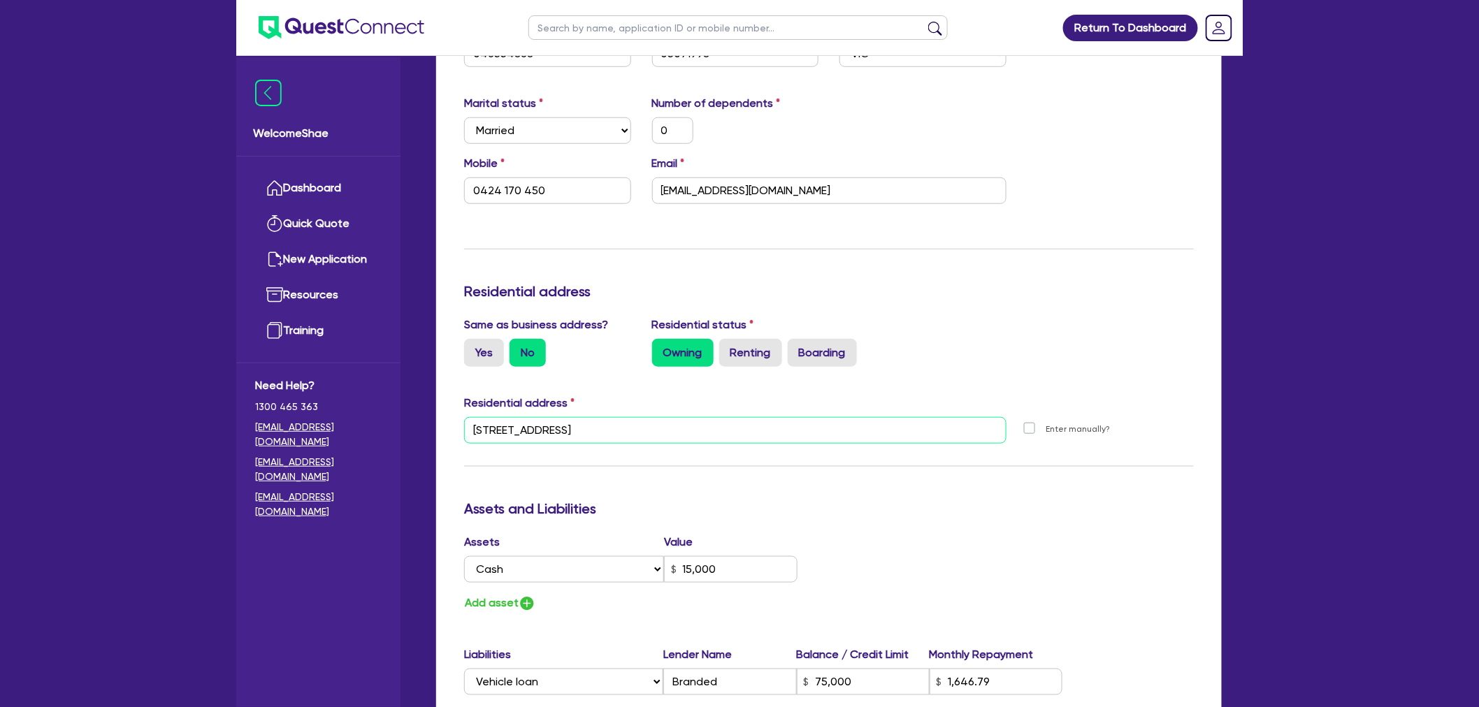
drag, startPoint x: 542, startPoint y: 427, endPoint x: 739, endPoint y: 415, distance: 196.7
click at [739, 417] on input "[STREET_ADDRESS]" at bounding box center [735, 430] width 542 height 27
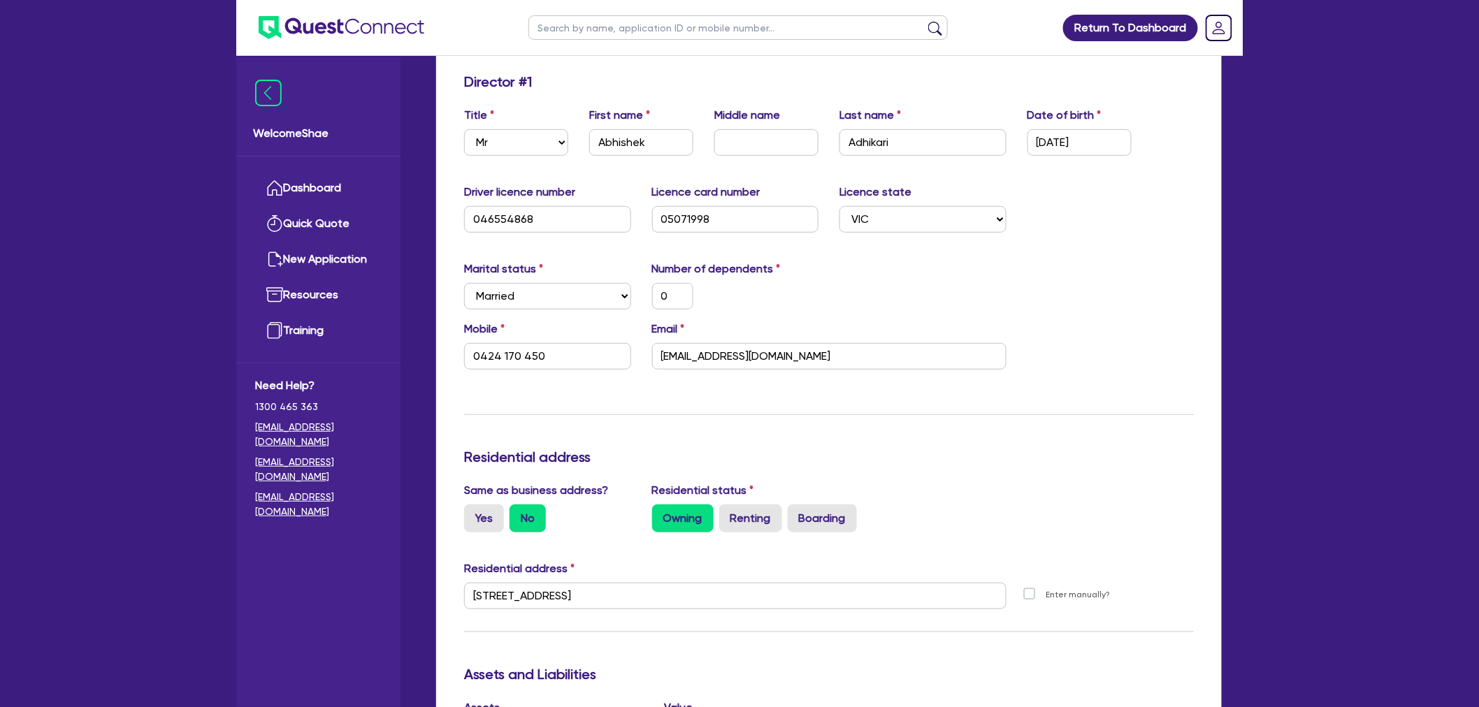
scroll to position [0, 0]
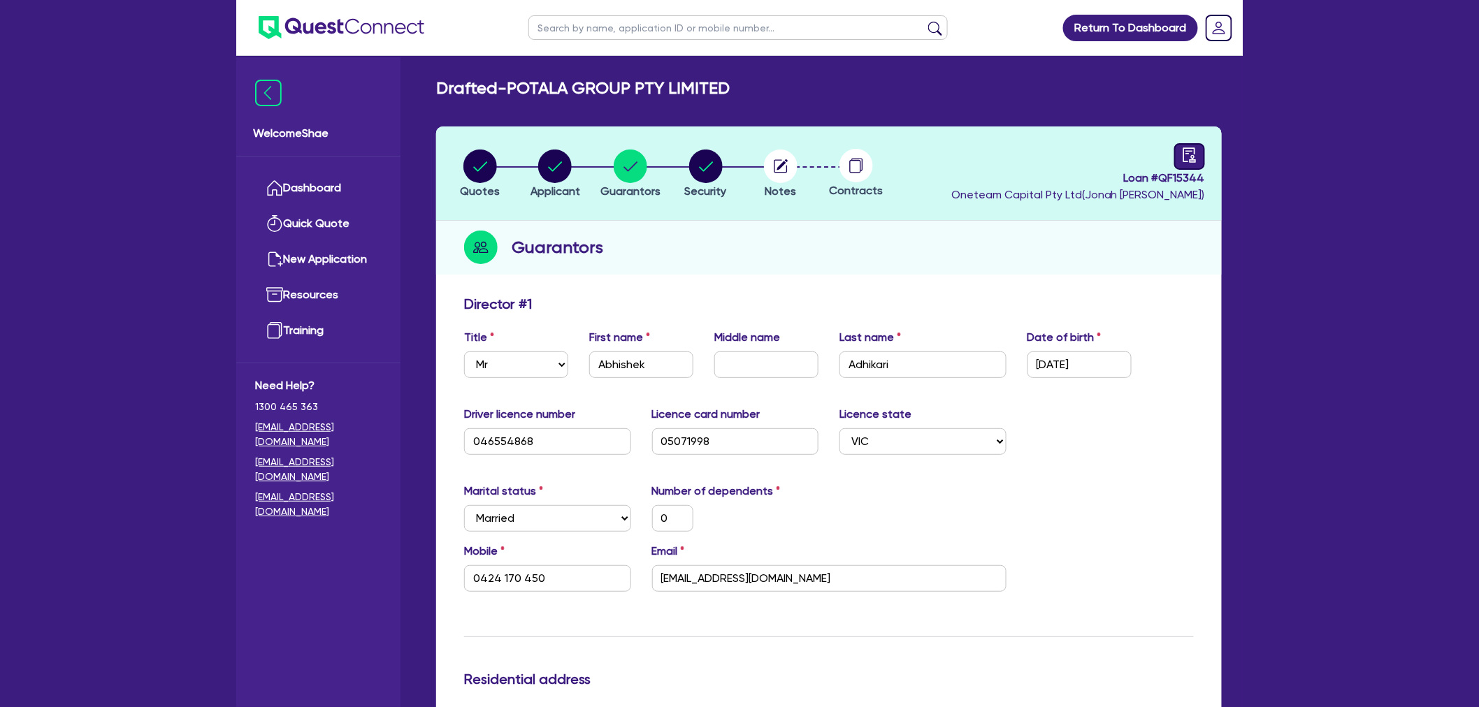
click at [1194, 154] on icon "audit" at bounding box center [1189, 154] width 15 height 15
select select "DRAFTED_NEW"
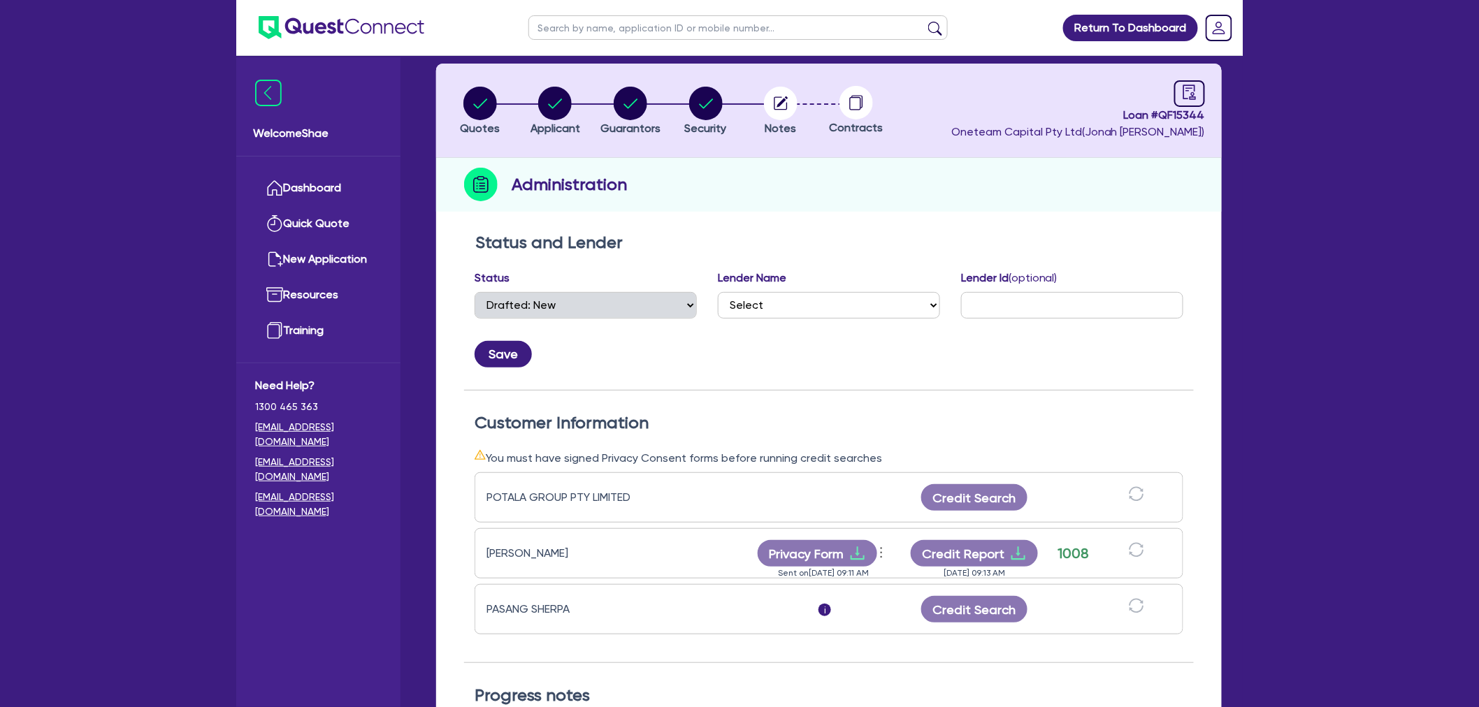
scroll to position [155, 0]
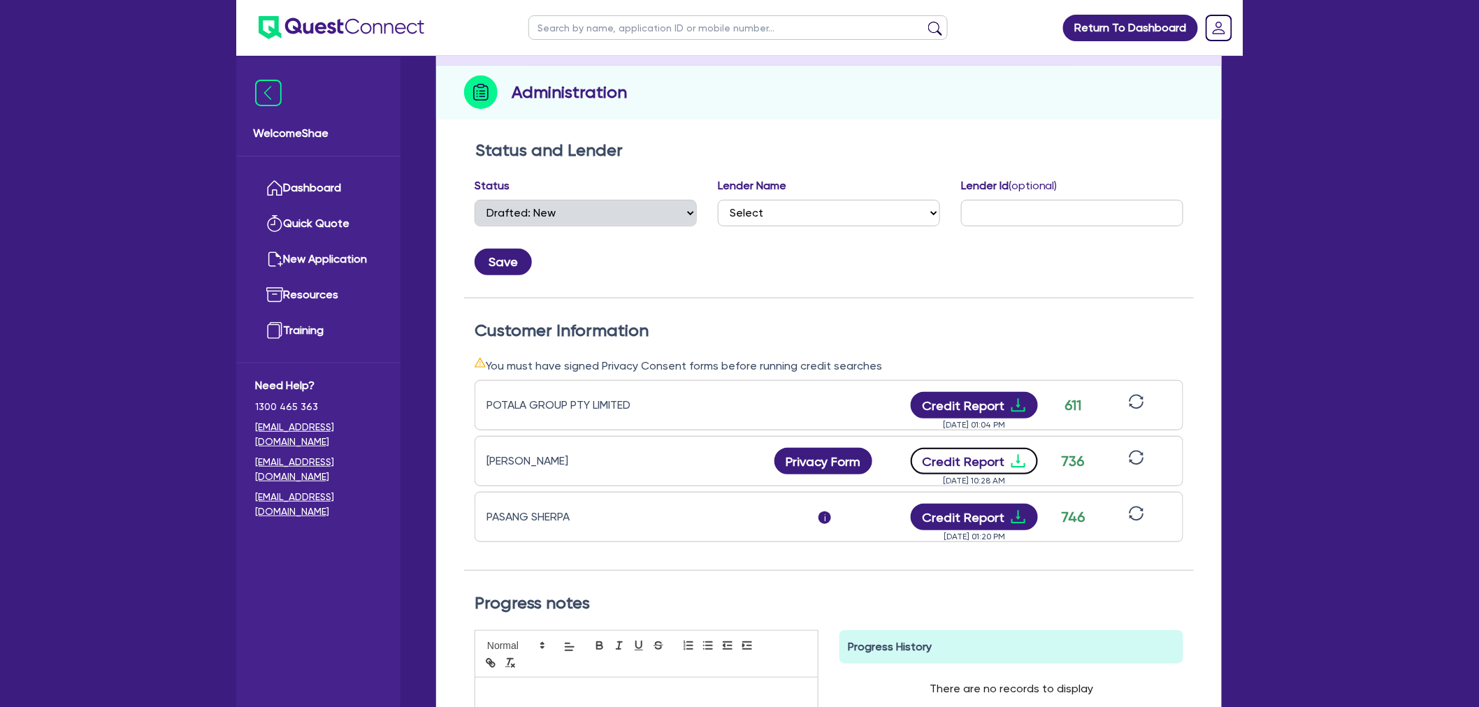
click at [958, 465] on button "Credit Report" at bounding box center [975, 461] width 128 height 27
click at [554, 23] on input "text" at bounding box center [737, 27] width 419 height 24
type input "moose"
click button "submit" at bounding box center [935, 31] width 22 height 20
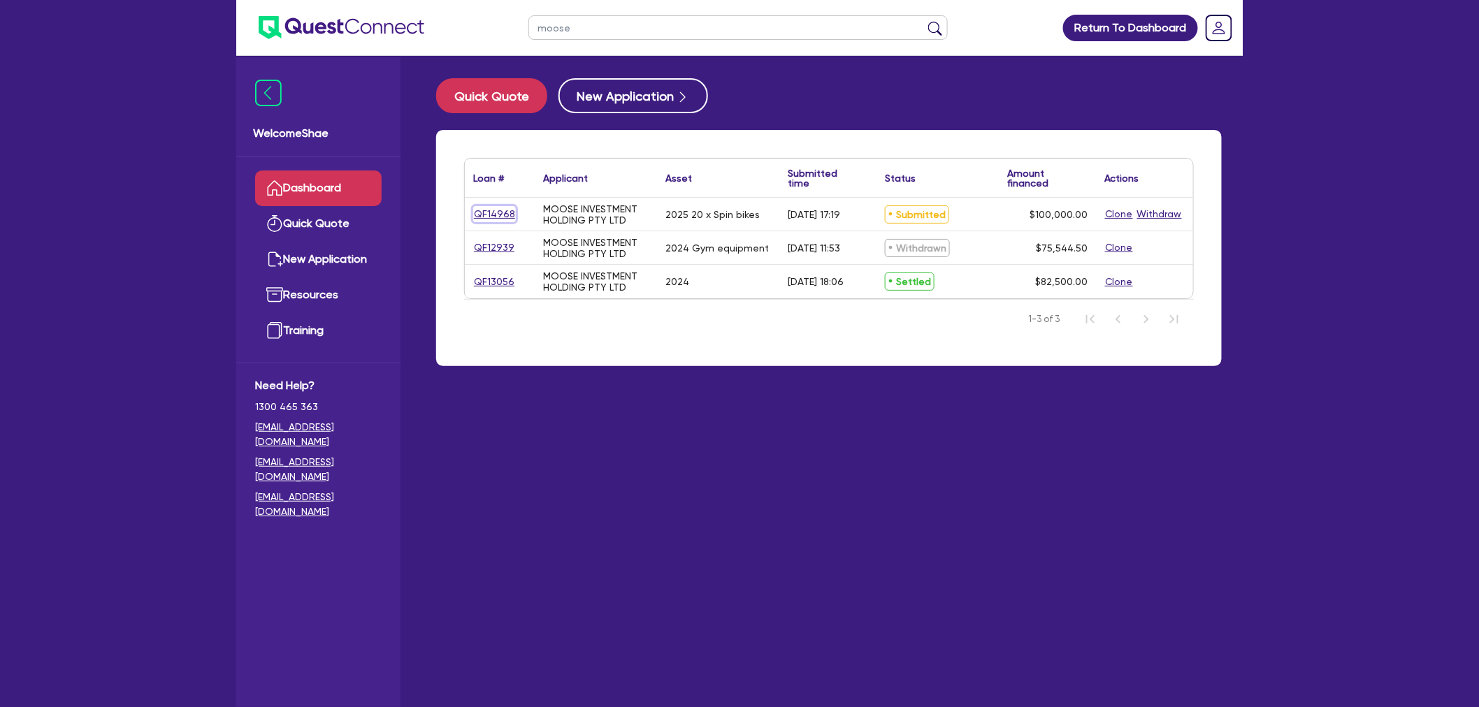
click at [483, 206] on link "QF14968" at bounding box center [494, 214] width 43 height 16
select select "TERTIARY_ASSETS"
select select "OTHER_TERTIARY"
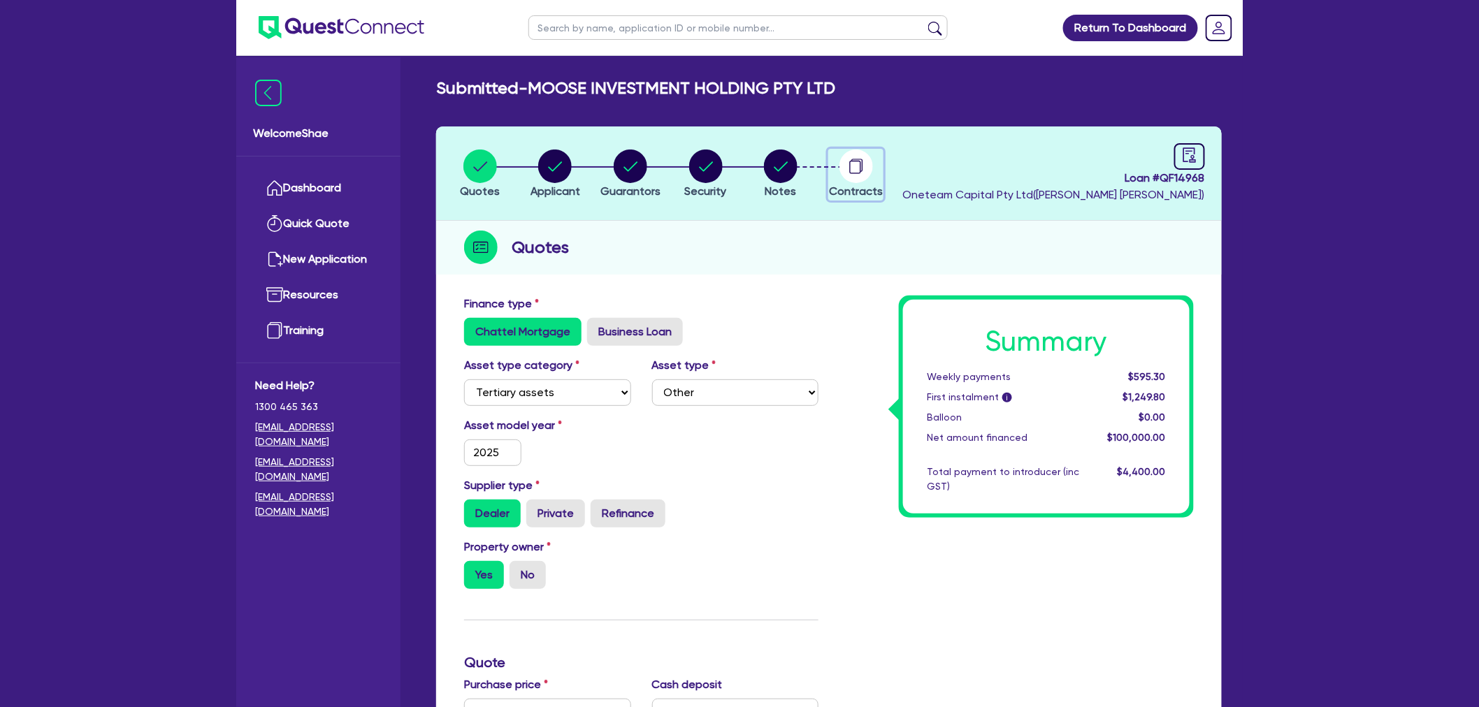
click at [841, 169] on circle "button" at bounding box center [856, 167] width 34 height 34
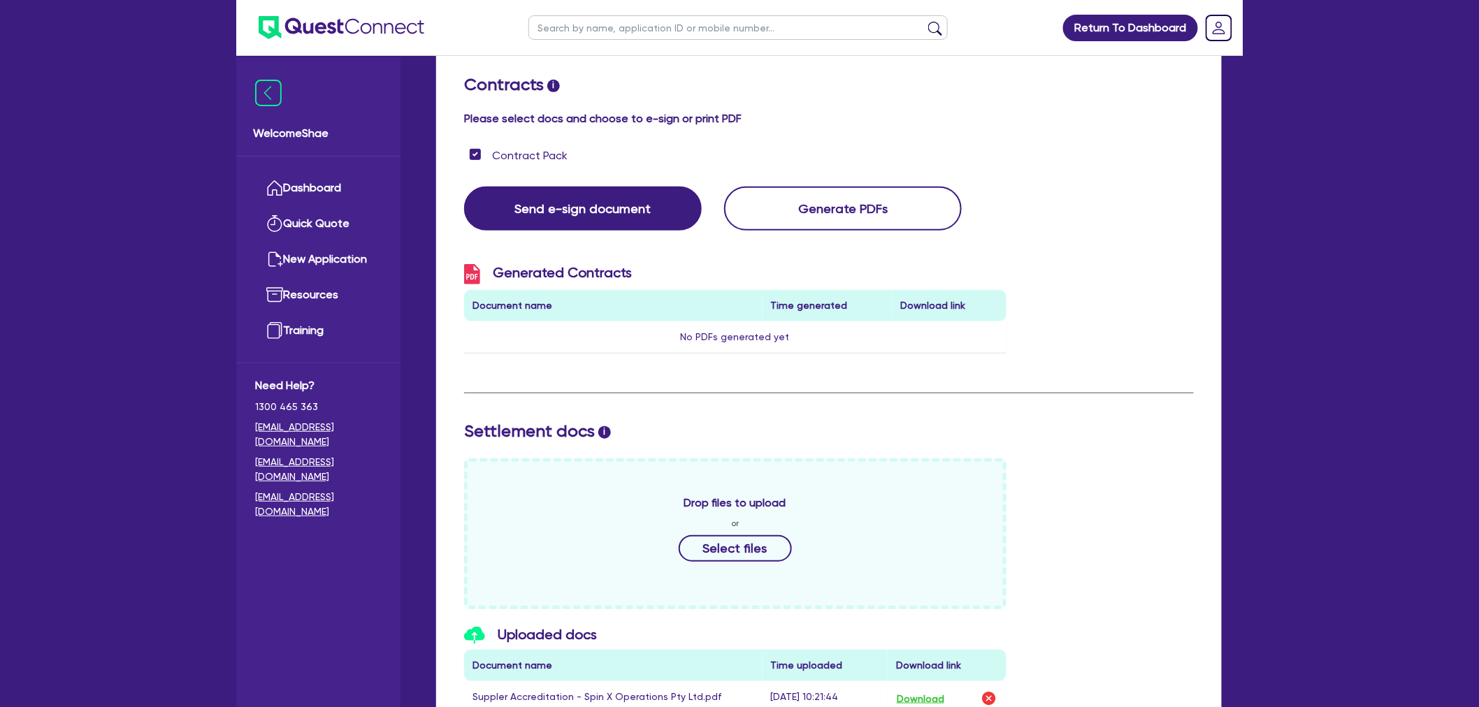
scroll to position [465, 0]
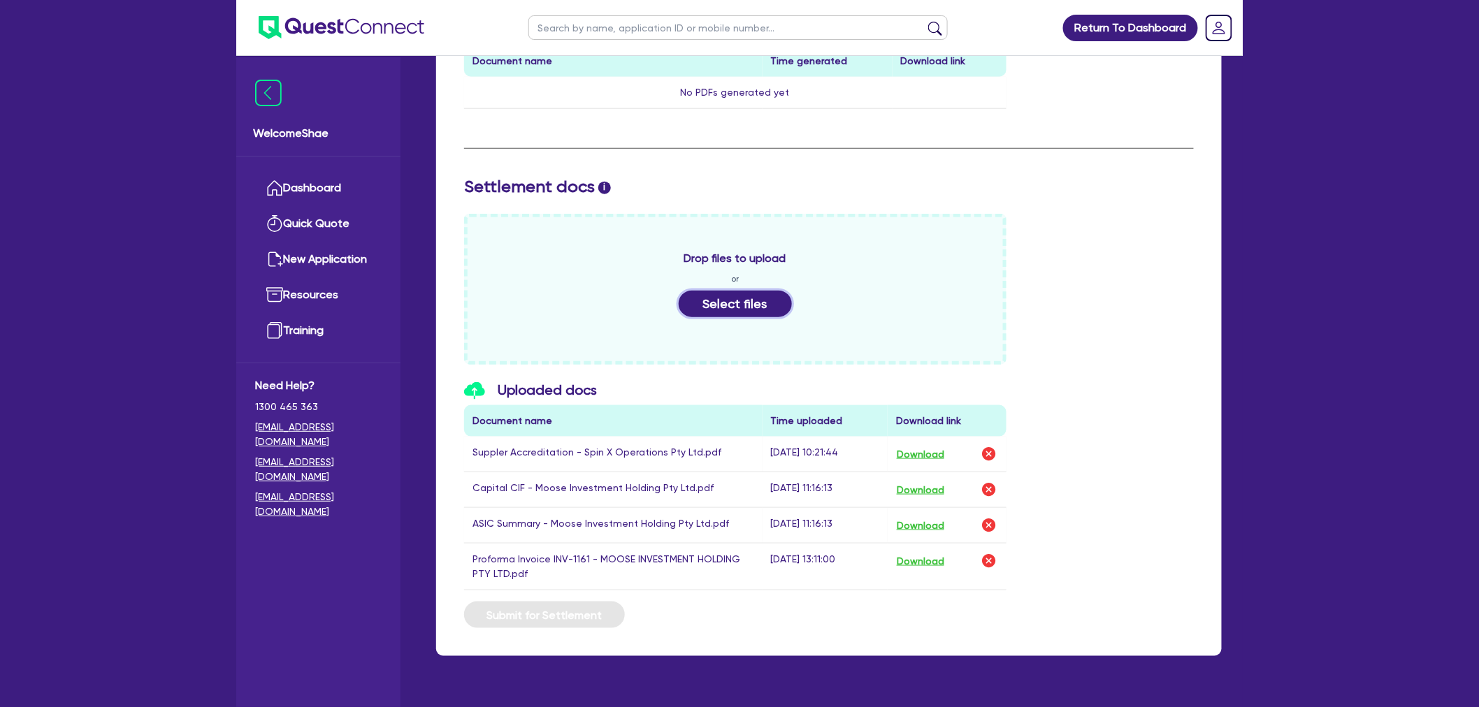
click at [750, 304] on button "Select files" at bounding box center [735, 304] width 113 height 27
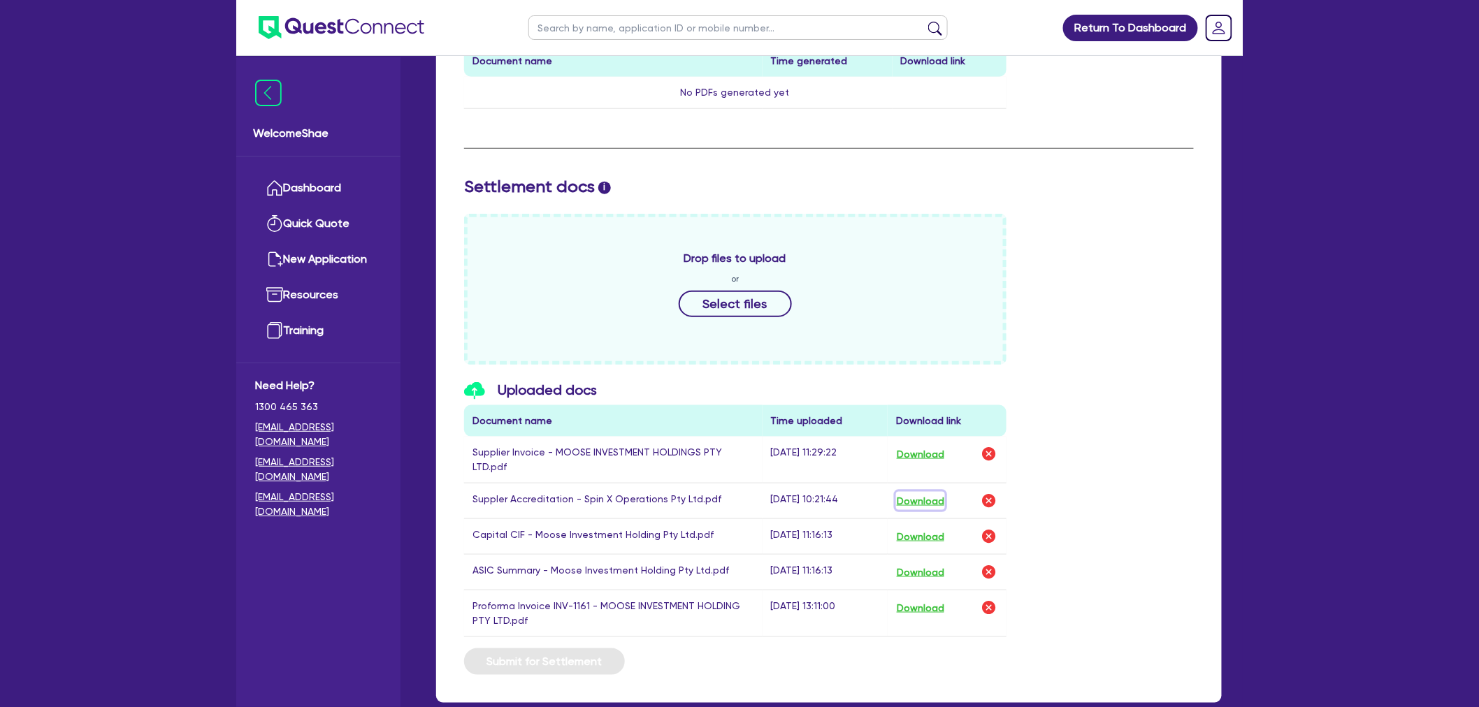
click at [925, 492] on button "Download" at bounding box center [920, 501] width 49 height 18
